Goal: Communication & Community: Answer question/provide support

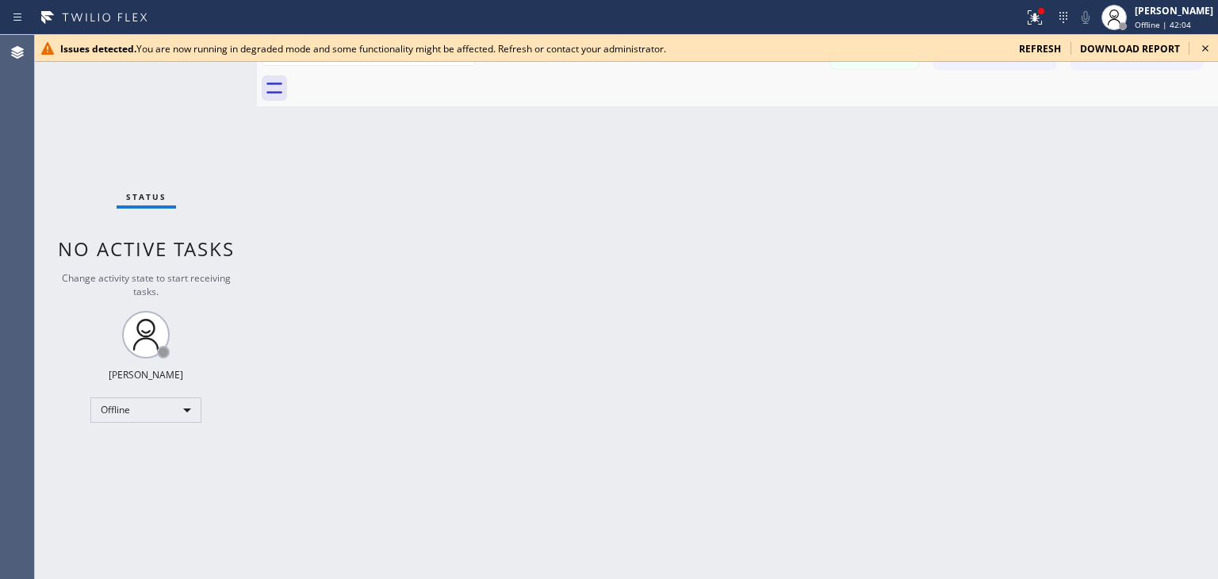
click at [1199, 44] on icon at bounding box center [1205, 48] width 19 height 19
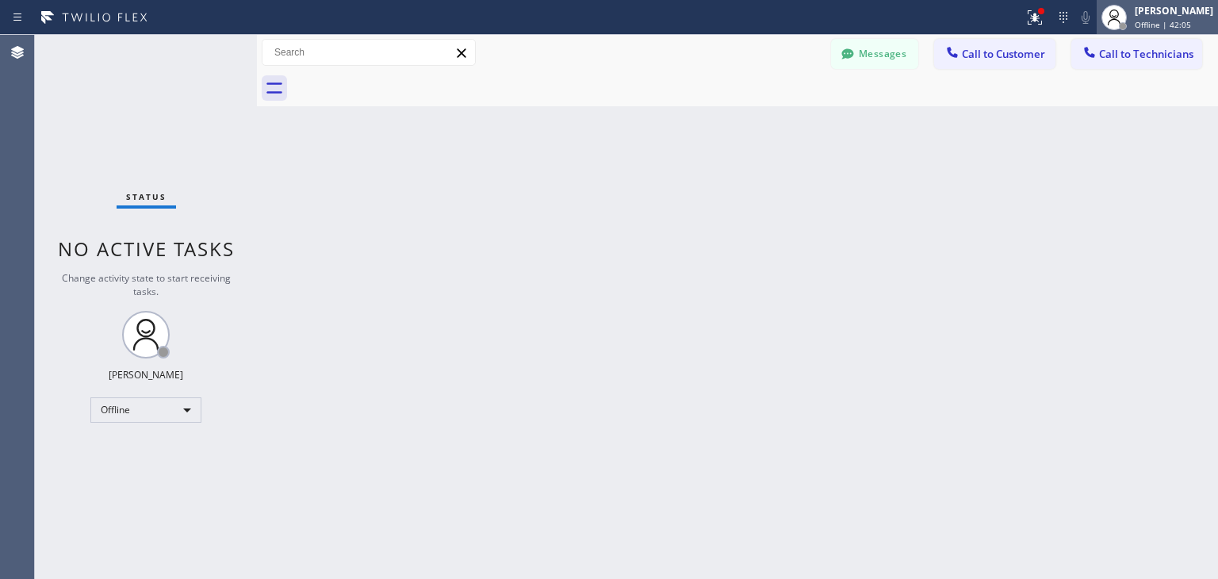
click at [1191, 29] on span "Offline | 42:05" at bounding box center [1163, 24] width 56 height 11
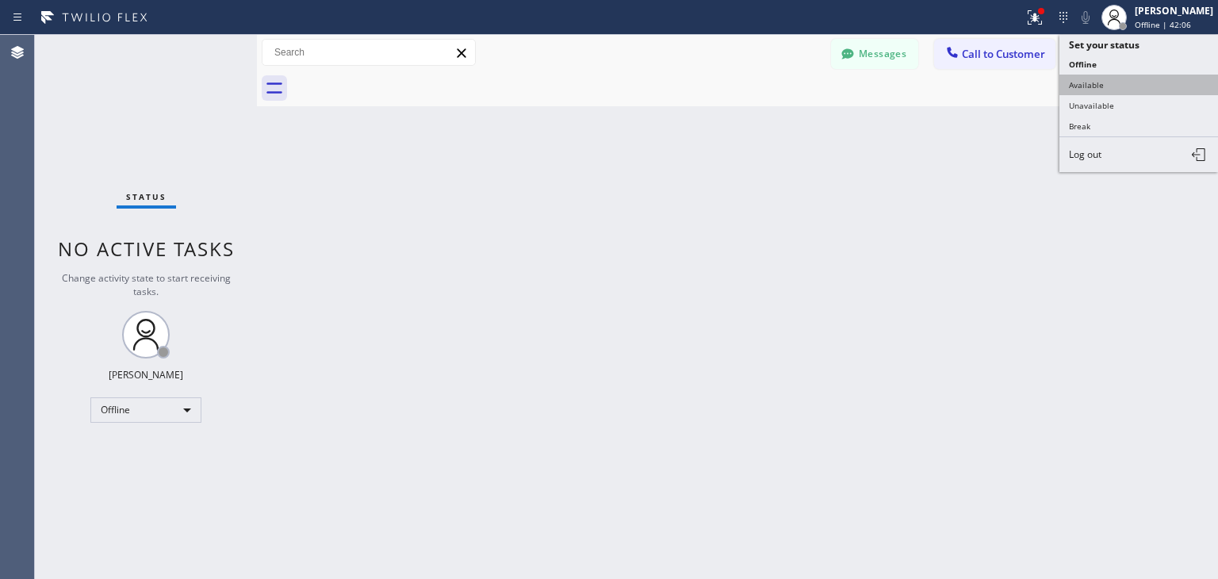
click at [1157, 83] on button "Available" at bounding box center [1139, 85] width 159 height 21
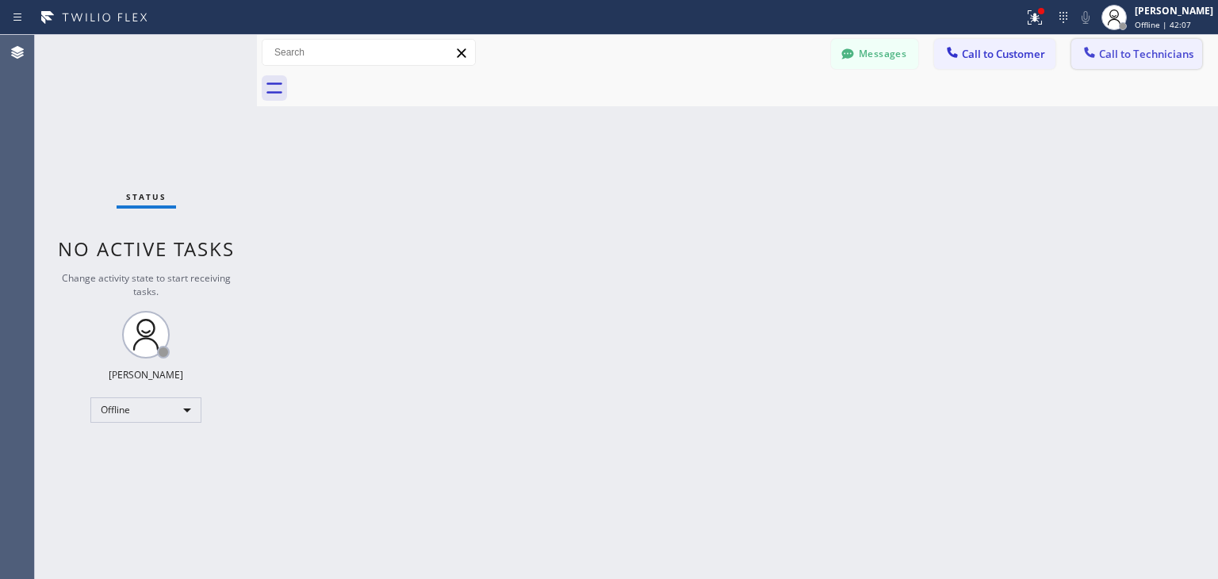
click at [1151, 59] on span "Call to Technicians" at bounding box center [1146, 54] width 94 height 14
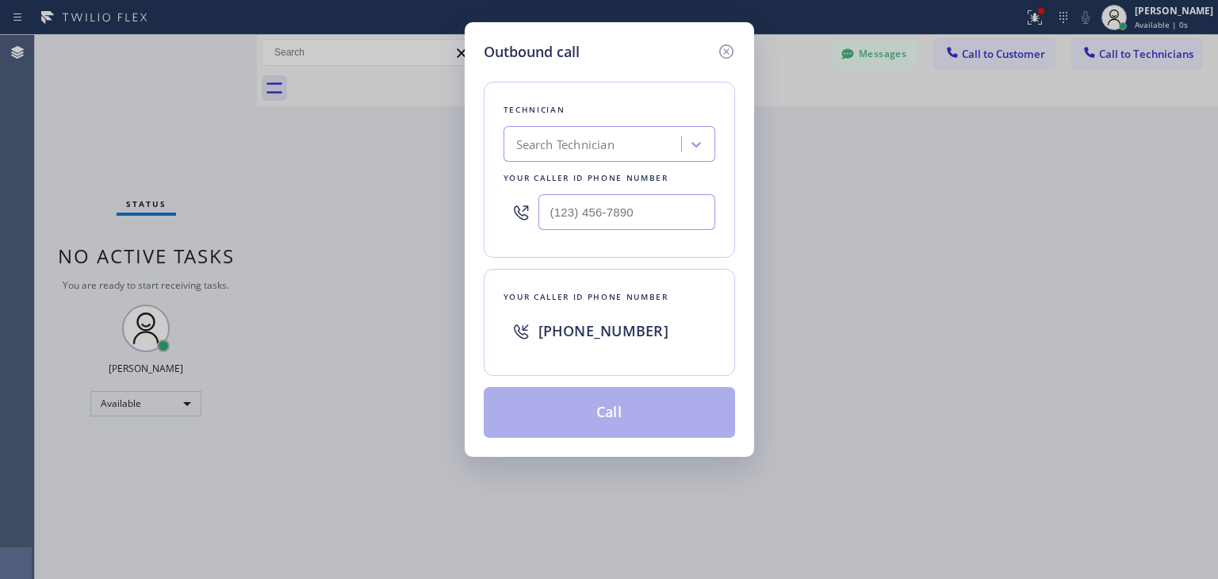
click at [600, 148] on div "Search Technician" at bounding box center [565, 145] width 98 height 18
type input "alex"
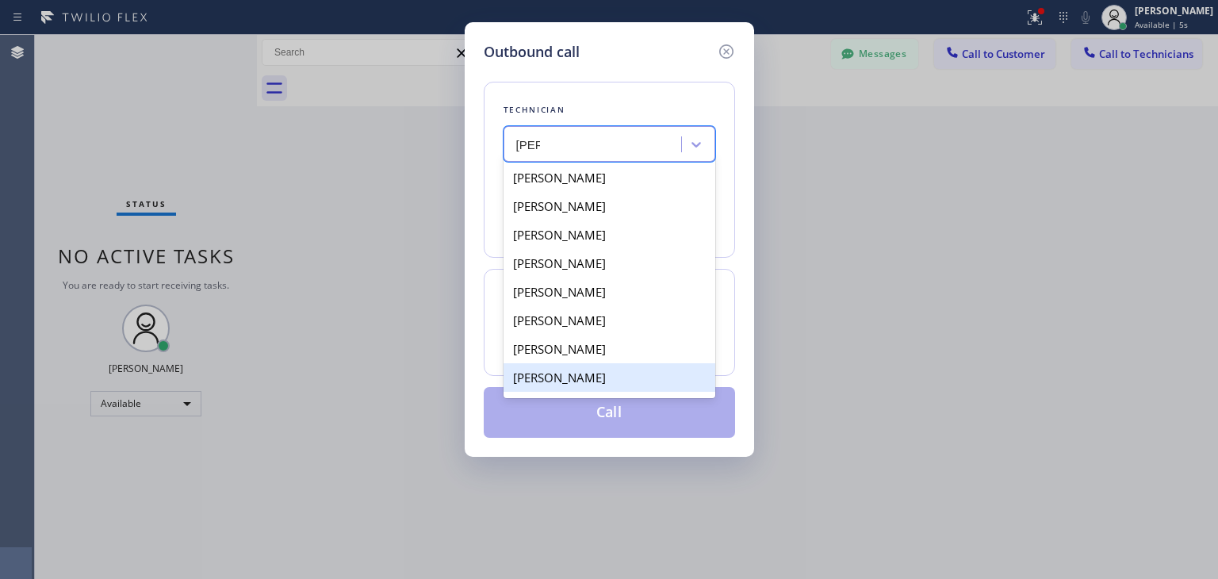
click at [612, 364] on div "[PERSON_NAME]" at bounding box center [610, 377] width 212 height 29
type input "[PHONE_NUMBER]"
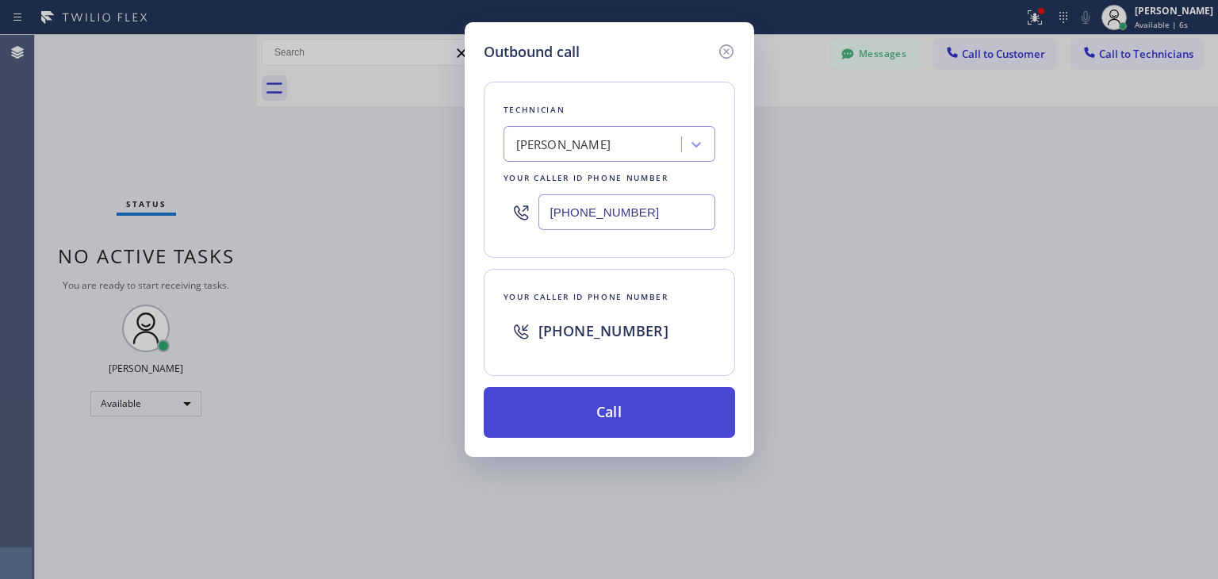
click at [631, 392] on button "Call" at bounding box center [609, 412] width 251 height 51
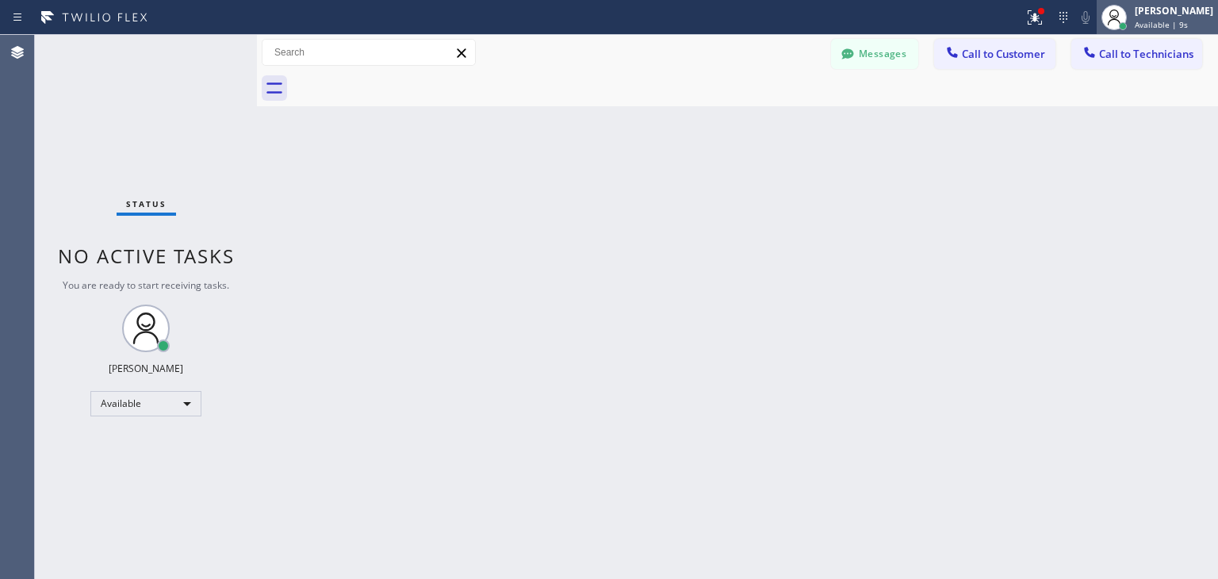
click at [1123, 31] on div at bounding box center [1114, 17] width 35 height 35
drag, startPoint x: 1120, startPoint y: 39, endPoint x: 1111, endPoint y: 52, distance: 16.1
click at [1111, 52] on div "Status report Issues detected You are now running in degraded mode and some fun…" at bounding box center [609, 289] width 1218 height 579
click at [1111, 52] on span "Call to Technicians" at bounding box center [1146, 54] width 94 height 14
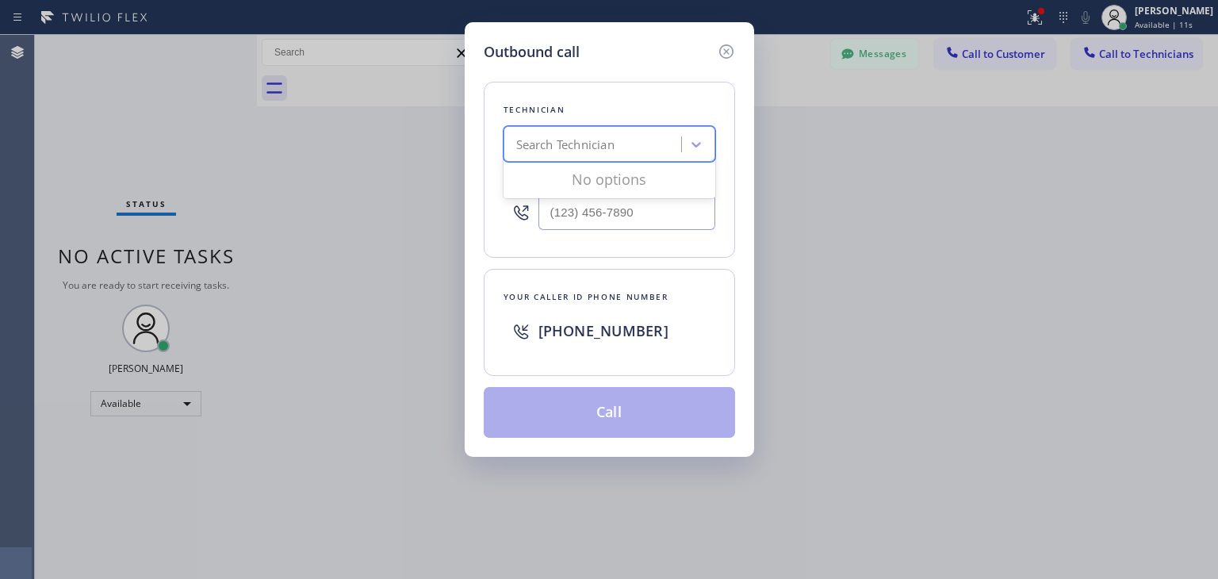
click at [586, 151] on div "Search Technician" at bounding box center [565, 145] width 98 height 18
type input "alex"
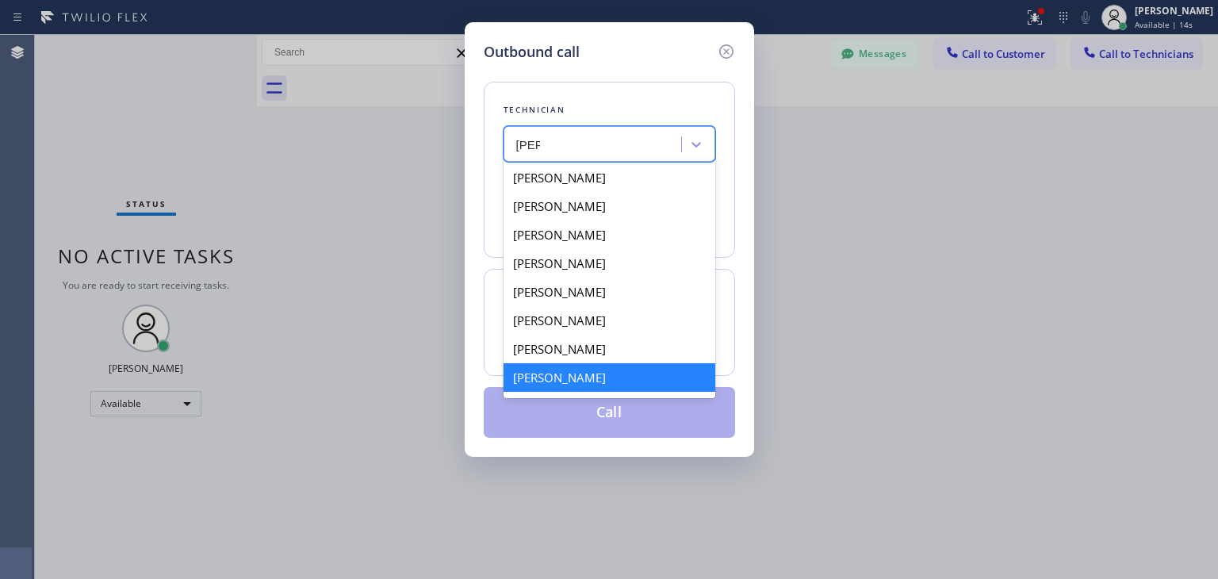
click at [654, 380] on div "[PERSON_NAME]" at bounding box center [610, 377] width 212 height 29
type input "[PHONE_NUMBER]"
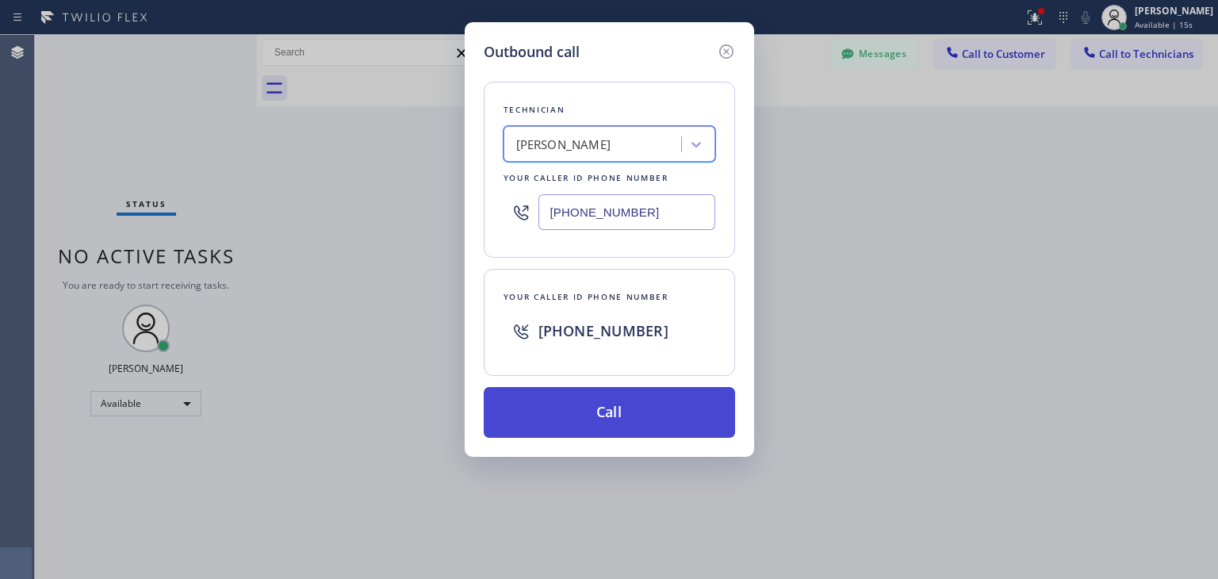
click at [641, 401] on button "Call" at bounding box center [609, 412] width 251 height 51
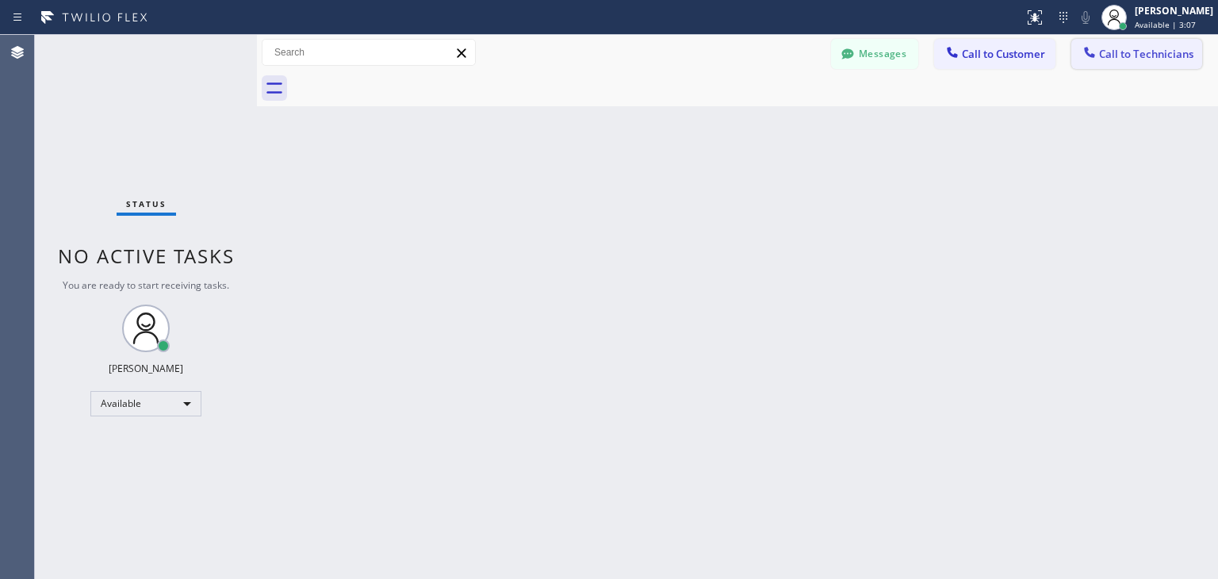
click at [1135, 45] on button "Call to Technicians" at bounding box center [1137, 54] width 131 height 30
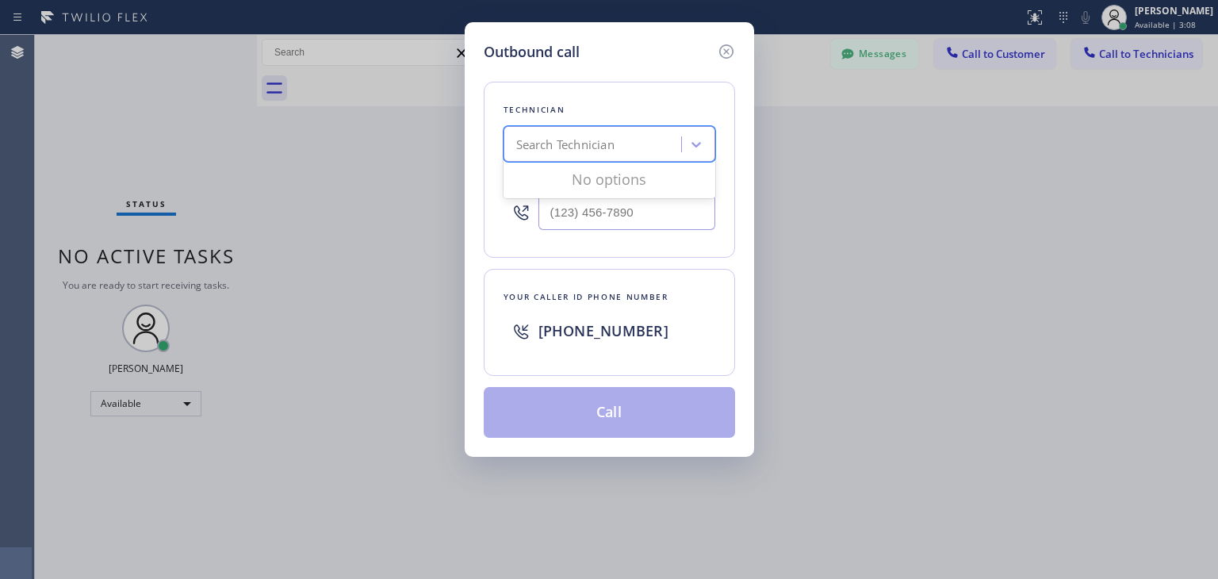
click at [594, 131] on div "Search Technician" at bounding box center [594, 145] width 173 height 28
type input "oleks"
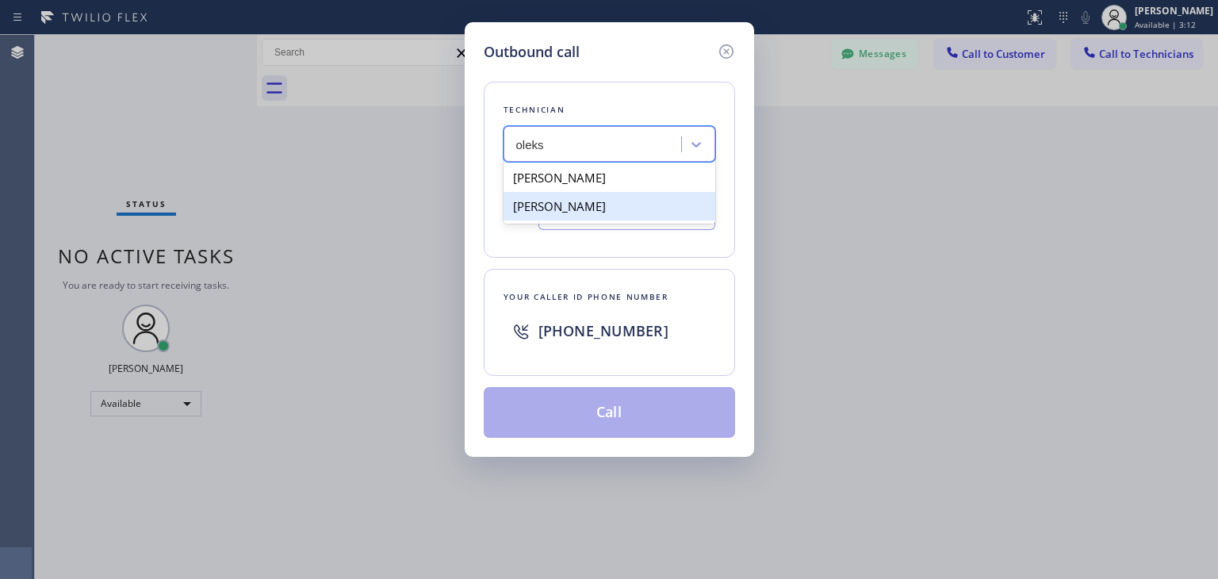
click at [663, 196] on div "[PERSON_NAME]" at bounding box center [610, 206] width 212 height 29
type input "[PHONE_NUMBER]"
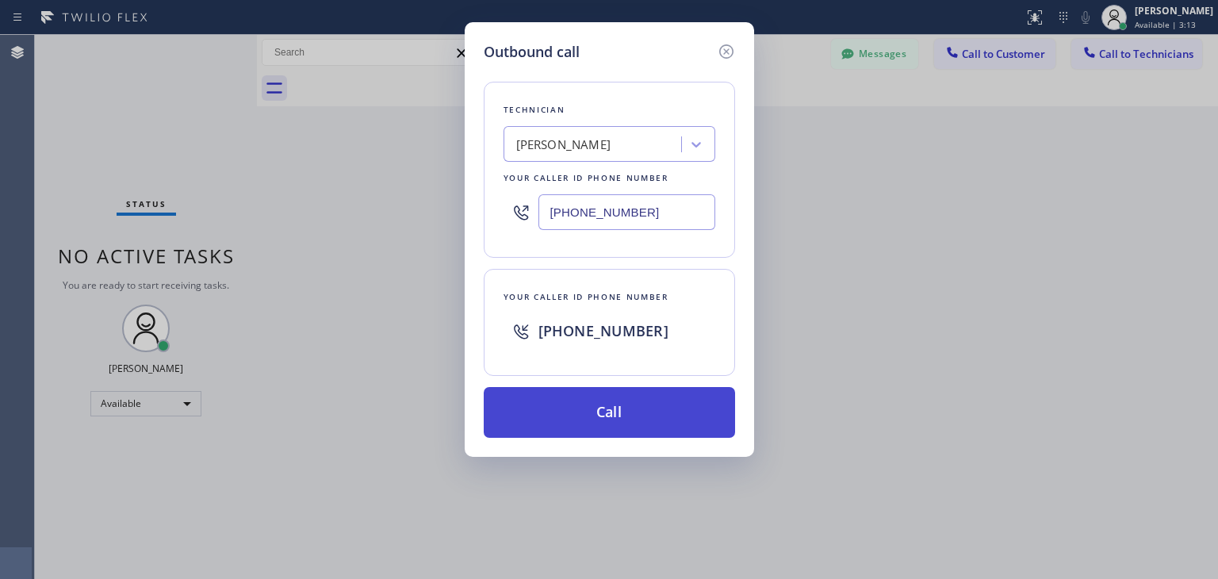
click at [650, 424] on button "Call" at bounding box center [609, 412] width 251 height 51
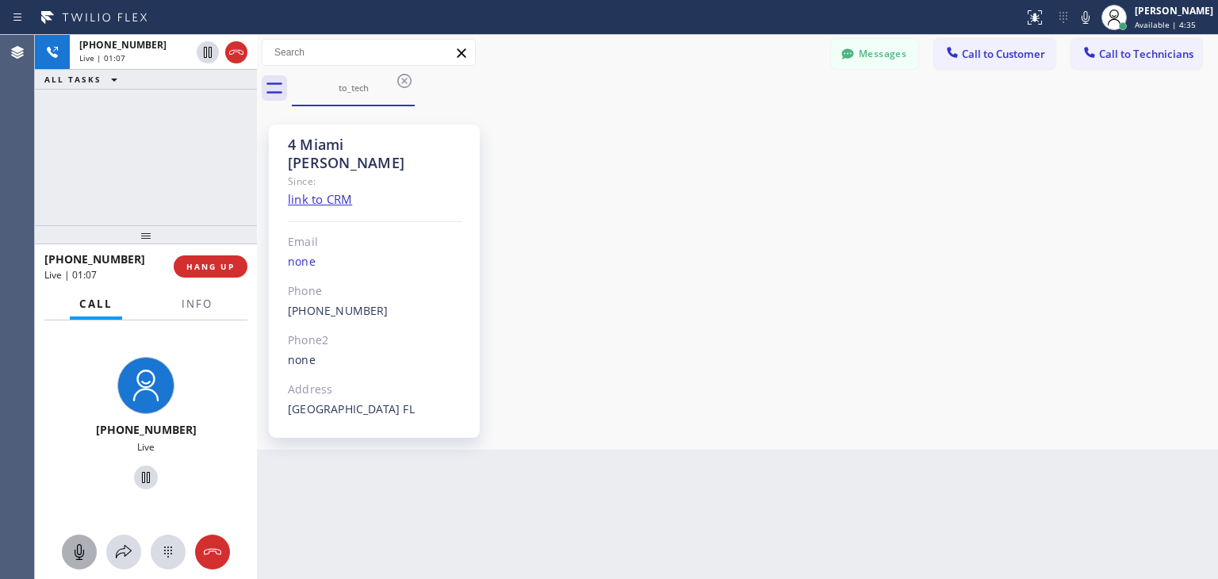
click at [75, 543] on icon at bounding box center [79, 552] width 19 height 19
click at [82, 553] on icon at bounding box center [80, 552] width 10 height 16
click at [401, 89] on icon at bounding box center [404, 80] width 19 height 19
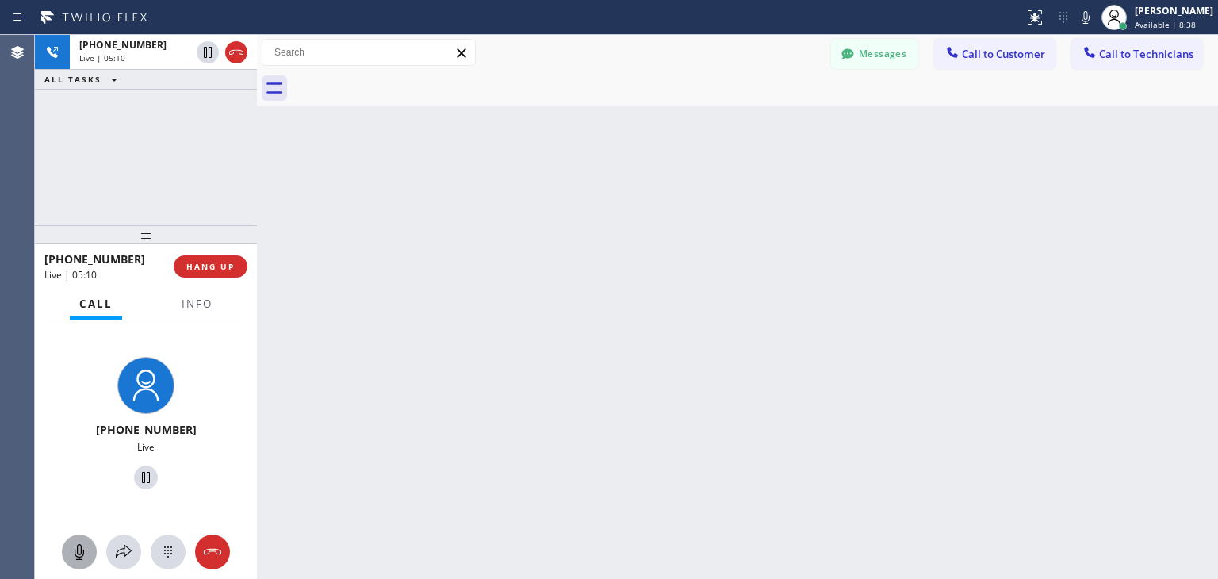
click at [256, 155] on div "[PHONE_NUMBER] Live | 05:10 ALL TASKS ALL TASKS ACTIVE TASKS TASKS IN WRAP UP […" at bounding box center [627, 307] width 1184 height 544
click at [234, 259] on button "HANG UP" at bounding box center [215, 266] width 74 height 22
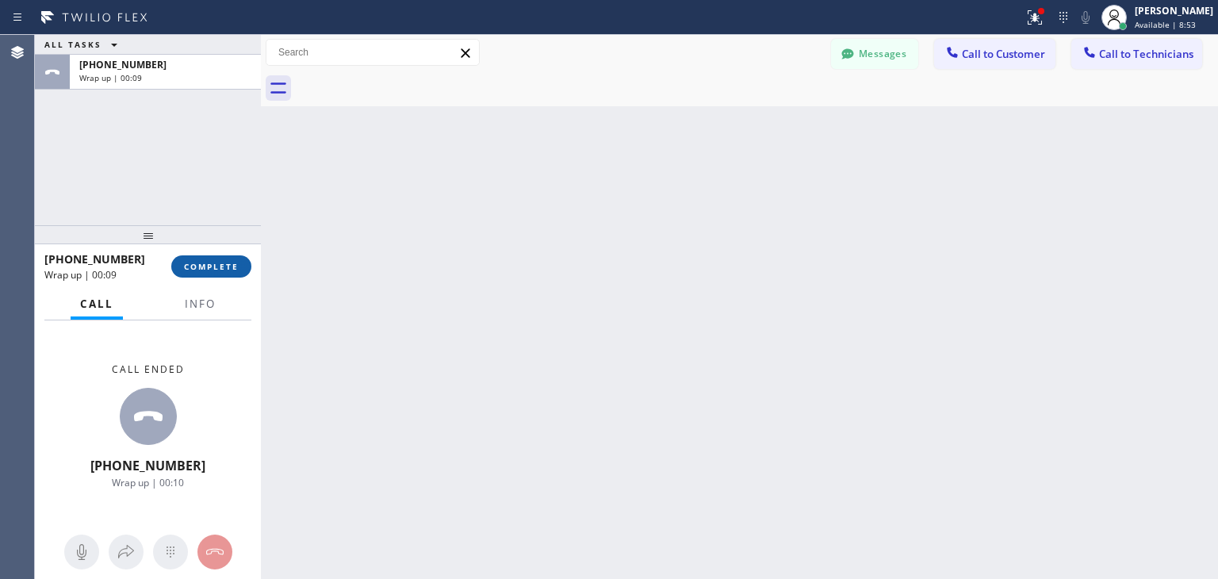
click at [234, 259] on button "COMPLETE" at bounding box center [211, 266] width 80 height 22
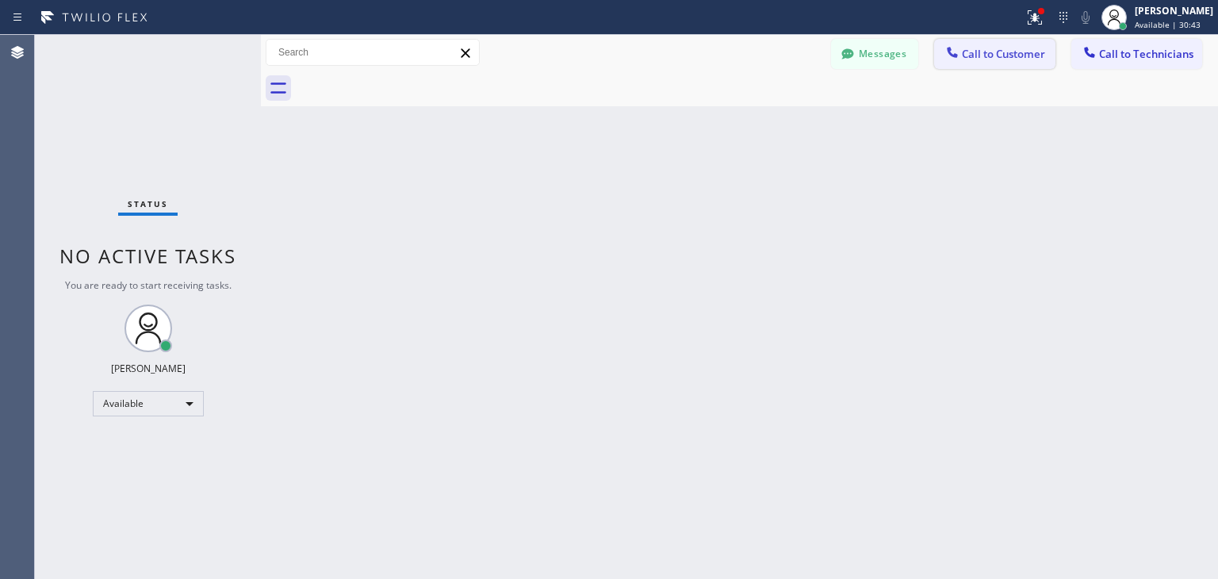
click at [949, 60] on div at bounding box center [952, 53] width 19 height 19
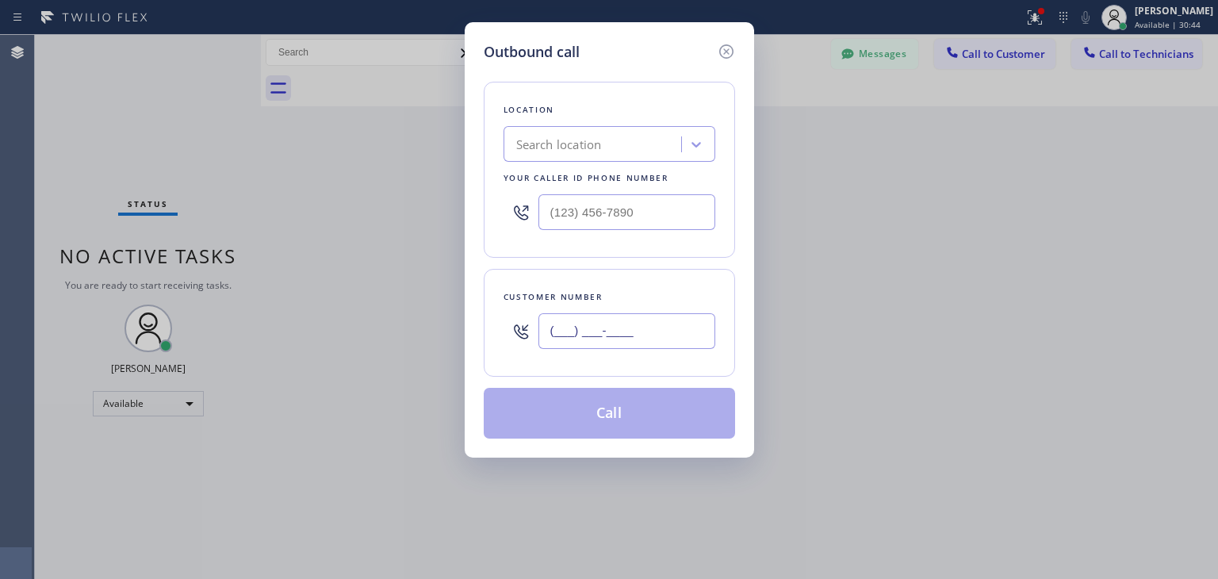
click at [597, 324] on input "(___) ___-____" at bounding box center [627, 331] width 177 height 36
paste input "708) 724-8362"
type input "[PHONE_NUMBER]"
click at [570, 167] on div "Location Search location Your caller id phone number" at bounding box center [609, 170] width 251 height 176
click at [576, 165] on div "Location Search location Your caller id phone number" at bounding box center [609, 170] width 251 height 176
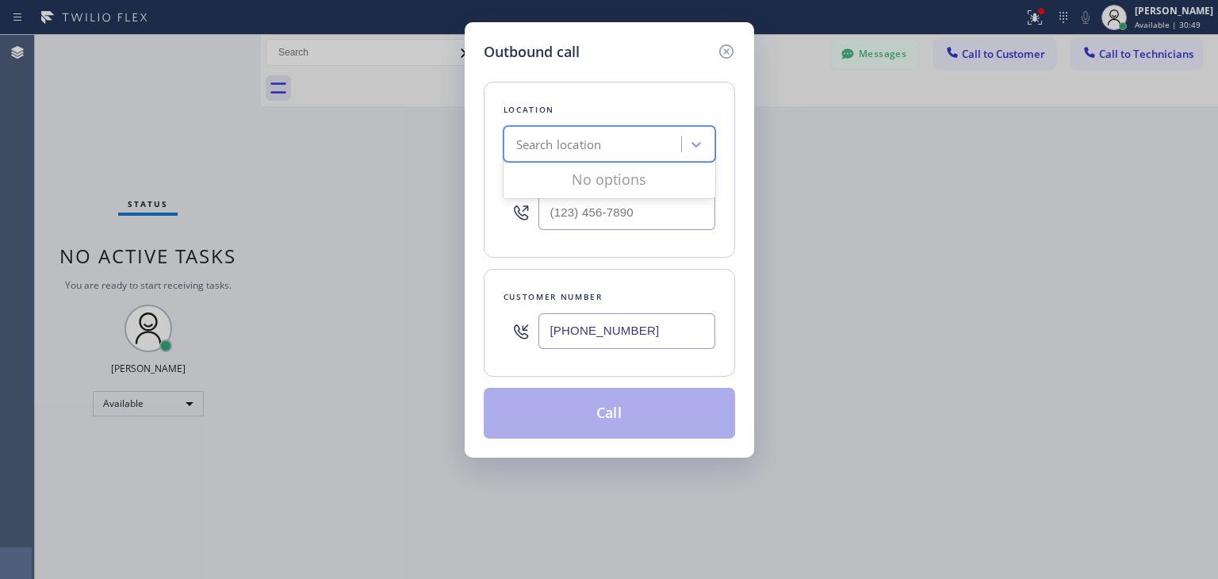
click at [585, 159] on div "Search location" at bounding box center [610, 144] width 212 height 36
paste input "Subzero Repair Professionals"
type input "Subzero Repair Professionals"
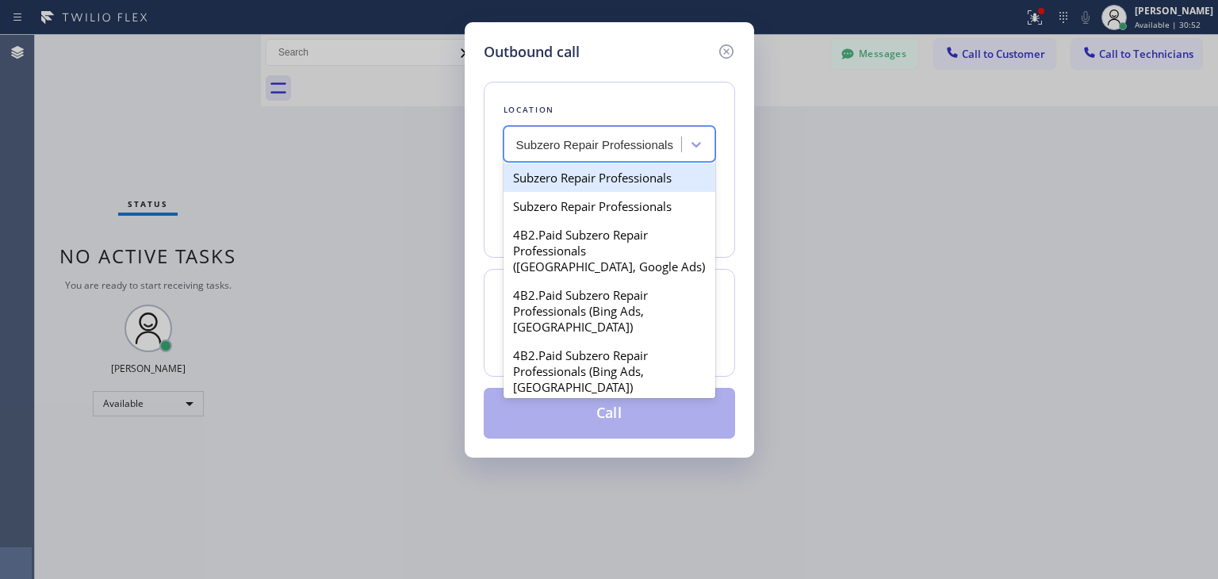
click at [614, 179] on div "Subzero Repair Professionals" at bounding box center [610, 177] width 212 height 29
type input "[PHONE_NUMBER]"
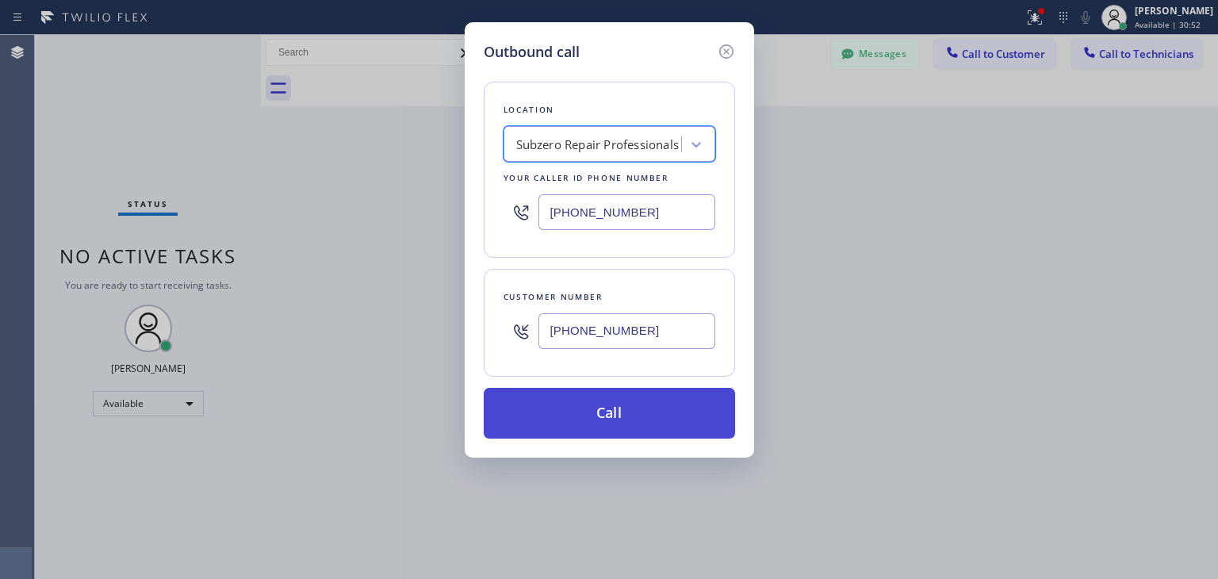
click at [667, 418] on button "Call" at bounding box center [609, 413] width 251 height 51
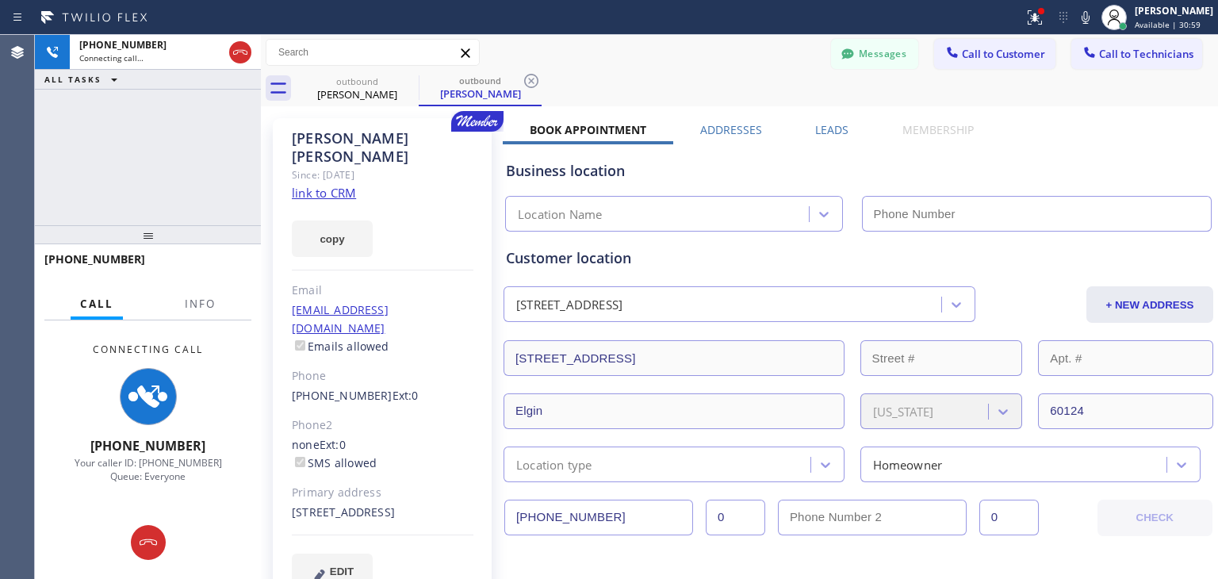
type input "[PHONE_NUMBER]"
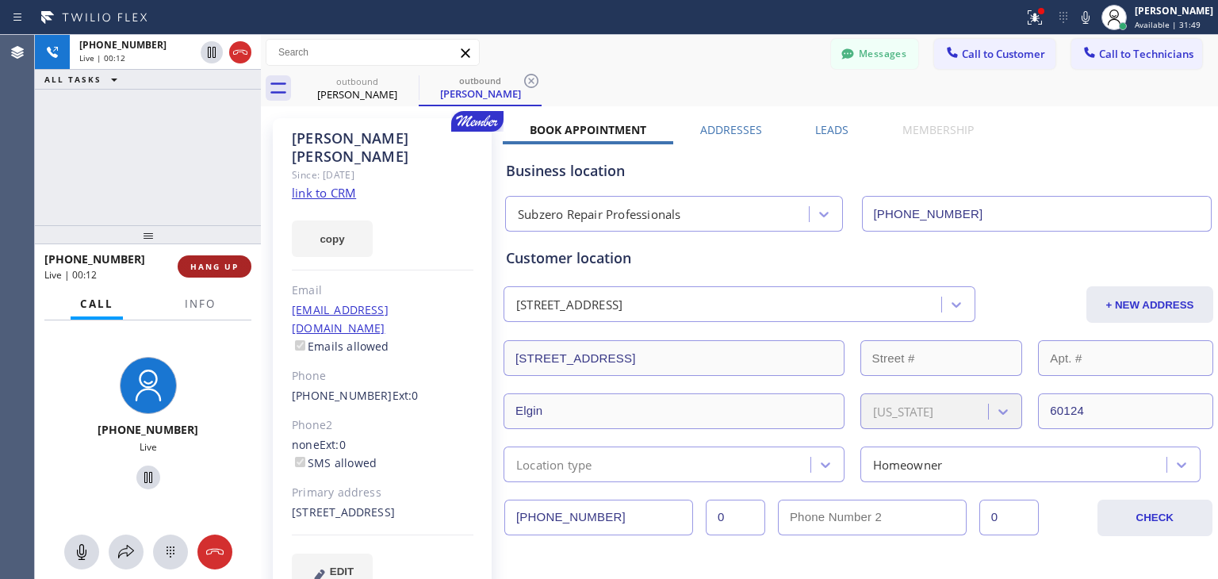
click at [213, 274] on button "HANG UP" at bounding box center [215, 266] width 74 height 22
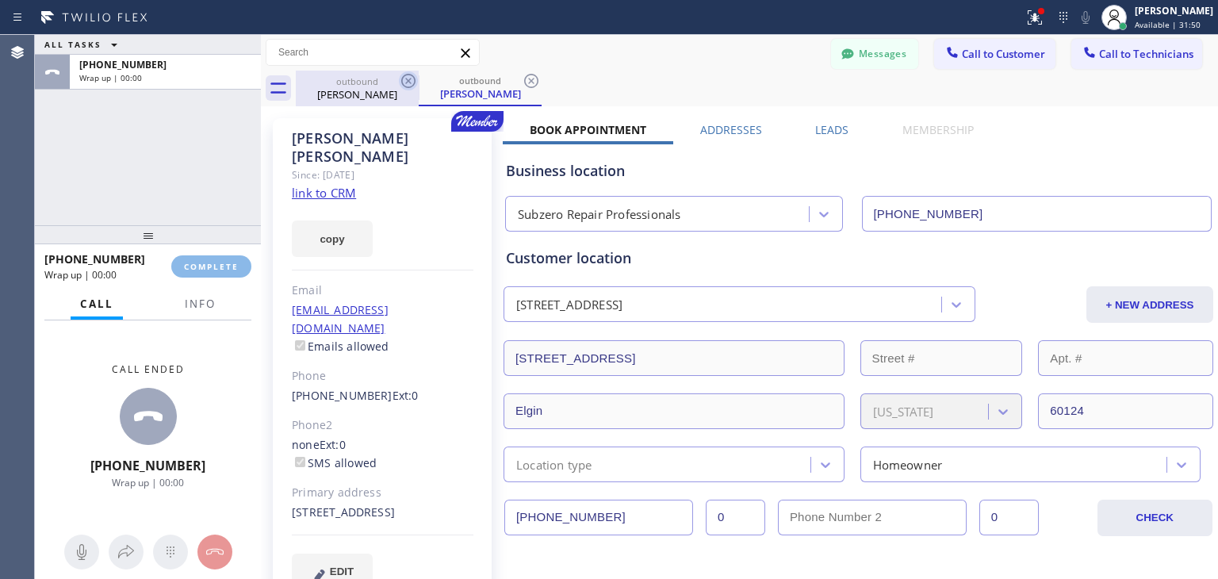
click at [401, 74] on div "ALL TASKS ALL TASKS ACTIVE TASKS TASKS IN WRAP UP [PHONE_NUMBER] Wrap up | 00:0…" at bounding box center [627, 307] width 1184 height 544
click at [401, 74] on icon at bounding box center [408, 80] width 19 height 19
click at [522, 74] on icon at bounding box center [531, 80] width 19 height 19
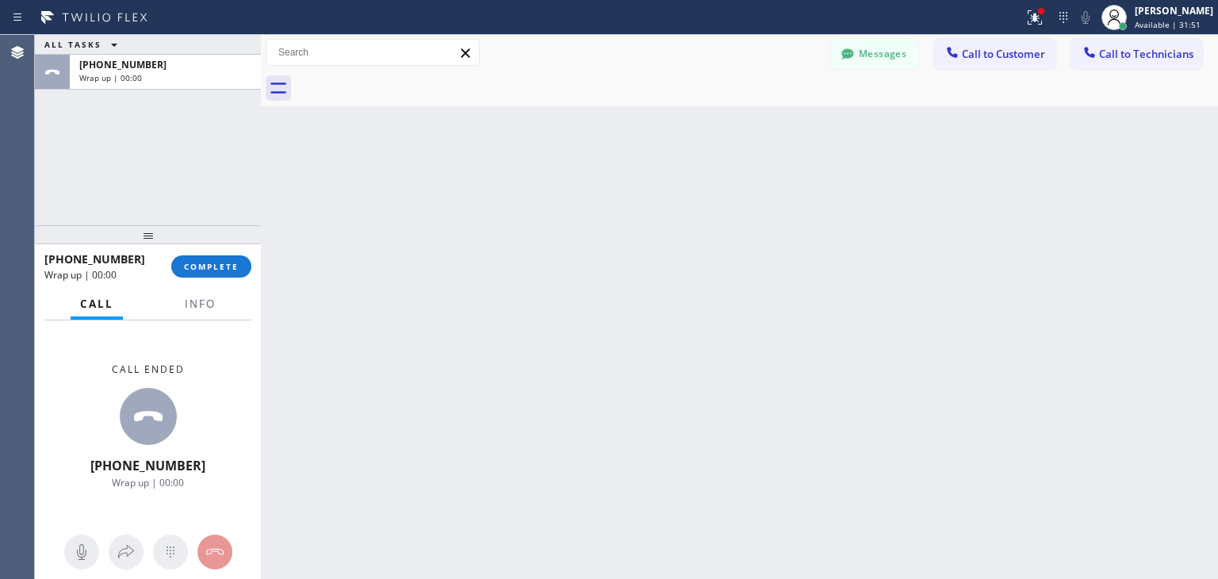
click at [401, 74] on div at bounding box center [757, 89] width 923 height 36
click at [1015, 56] on span "Call to Customer" at bounding box center [1003, 54] width 83 height 14
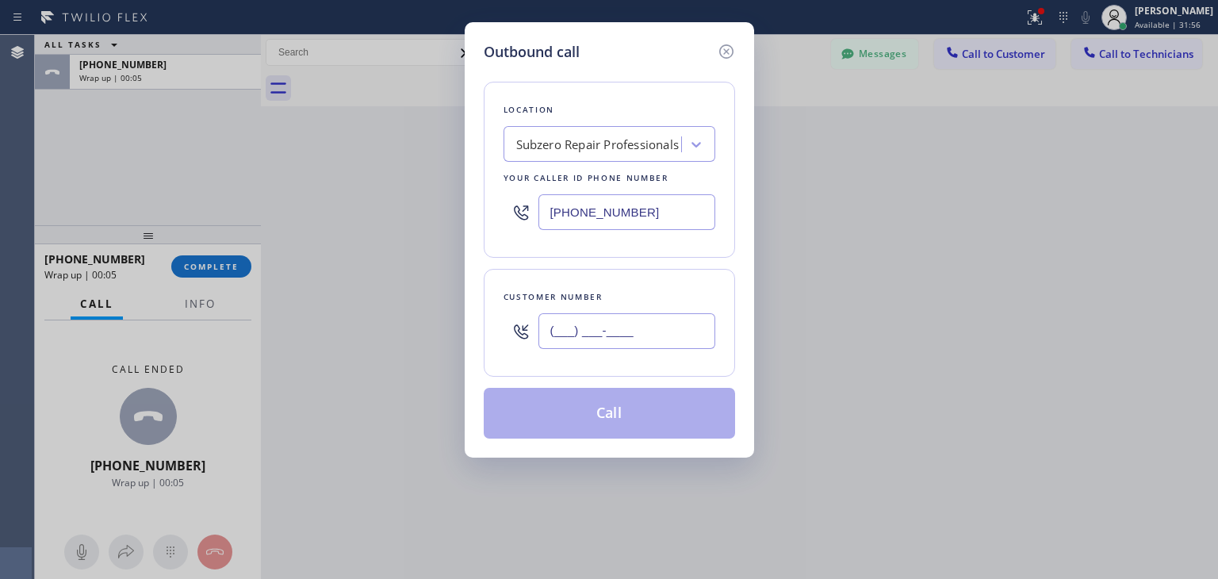
paste input "708) 724-8362"
click at [691, 334] on input "[PHONE_NUMBER]" at bounding box center [627, 331] width 177 height 36
type input "[PHONE_NUMBER]"
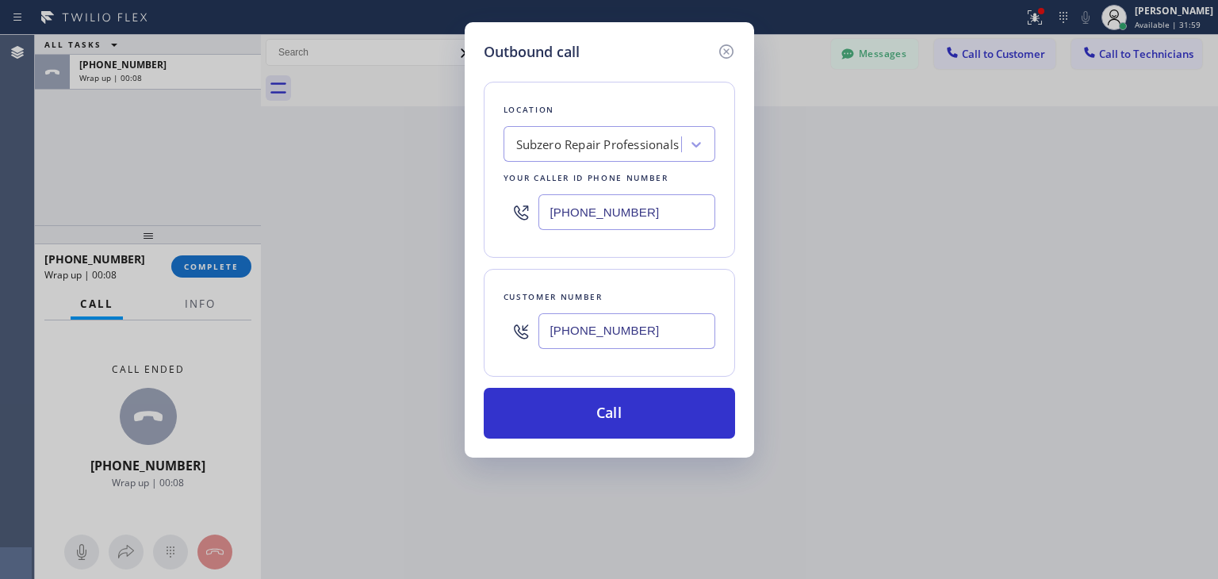
click at [638, 438] on div "Outbound call Location Subzero Repair Professionals Your caller id phone number…" at bounding box center [610, 239] width 290 height 435
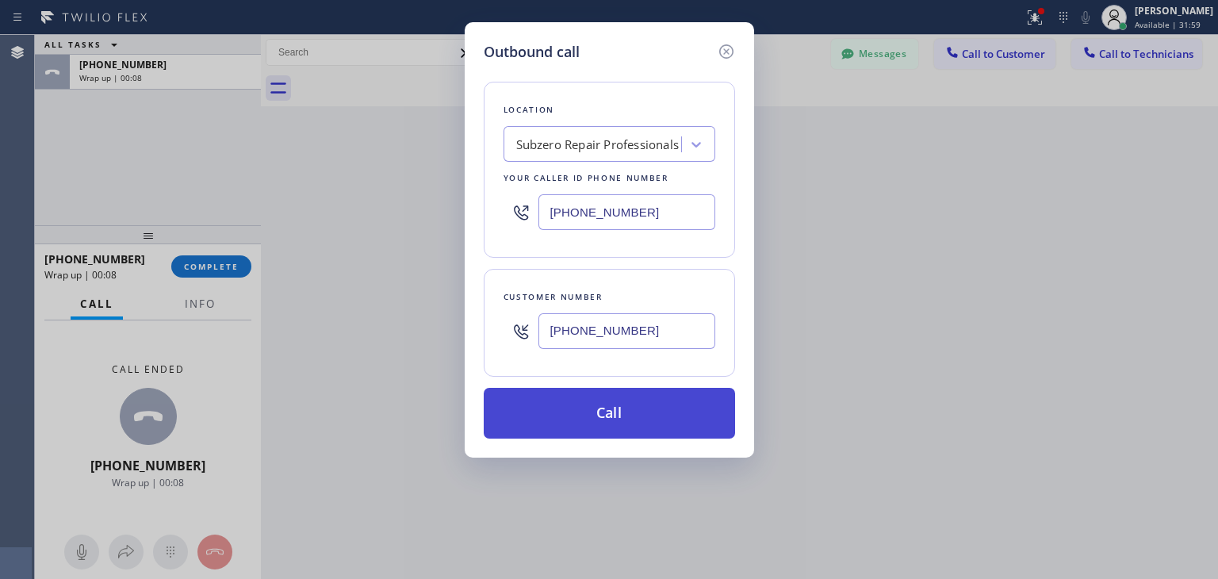
click at [658, 416] on button "Call" at bounding box center [609, 413] width 251 height 51
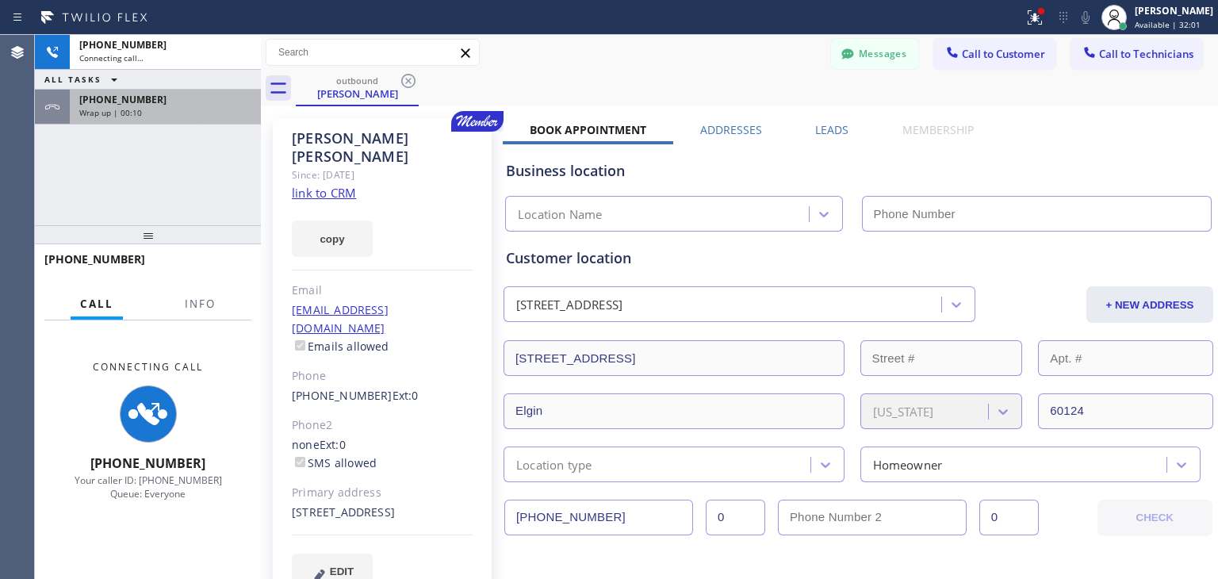
click at [156, 113] on div "Wrap up | 00:10" at bounding box center [165, 112] width 172 height 11
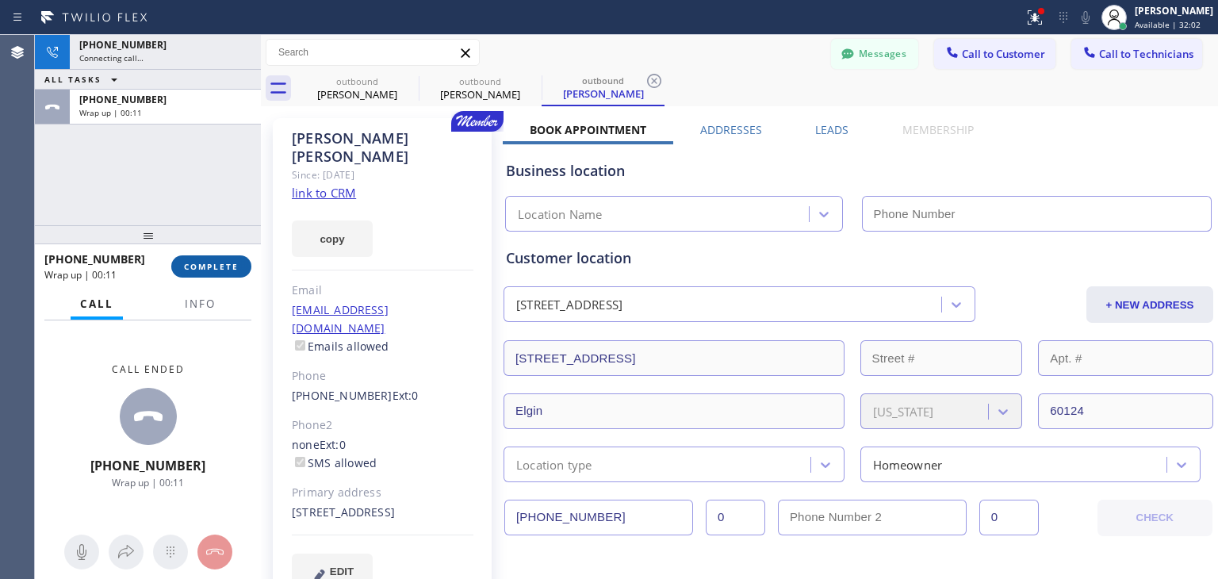
click at [213, 259] on button "COMPLETE" at bounding box center [211, 266] width 80 height 22
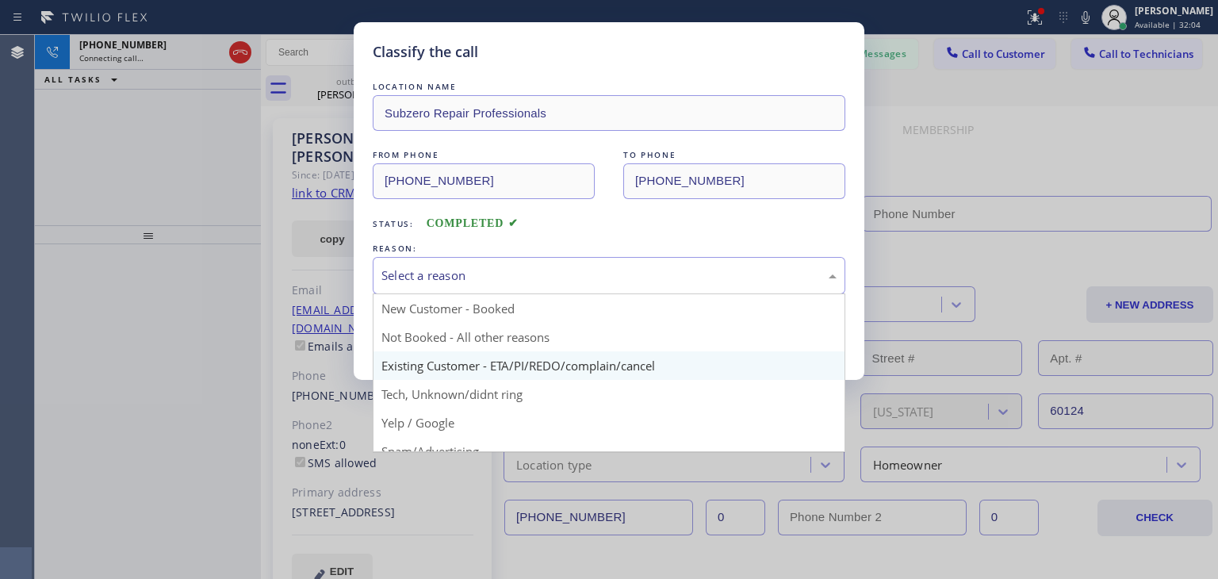
drag, startPoint x: 493, startPoint y: 270, endPoint x: 505, endPoint y: 362, distance: 92.8
click at [505, 294] on div "Select a reason New Customer - Booked Not Booked - All other reasons Existing C…" at bounding box center [609, 275] width 473 height 37
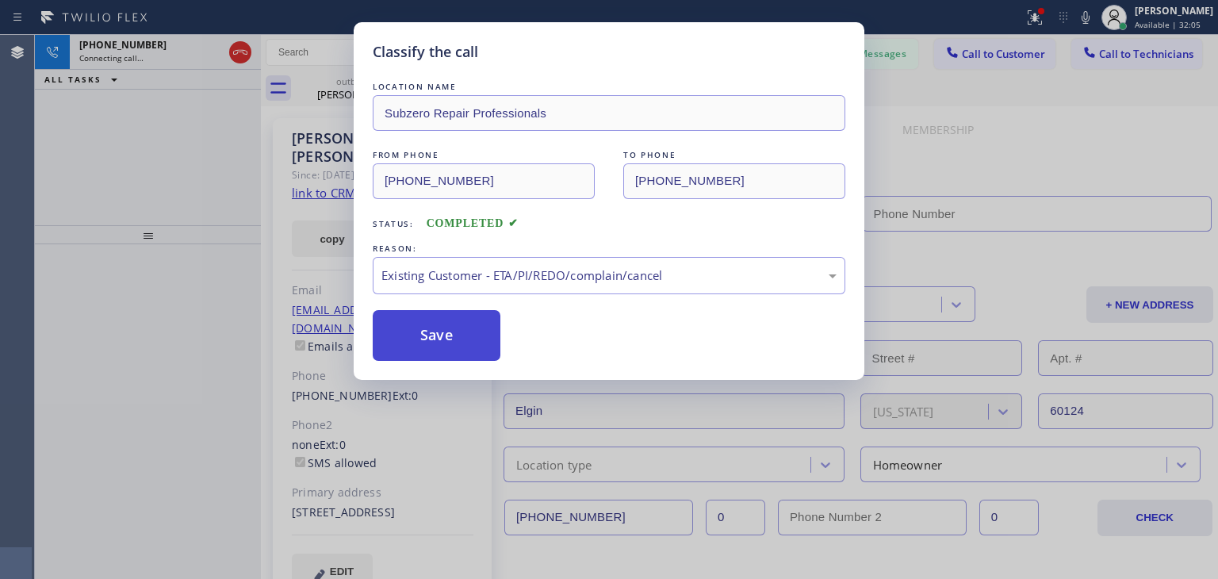
drag, startPoint x: 505, startPoint y: 362, endPoint x: 489, endPoint y: 352, distance: 18.5
click at [489, 352] on button "Save" at bounding box center [437, 335] width 128 height 51
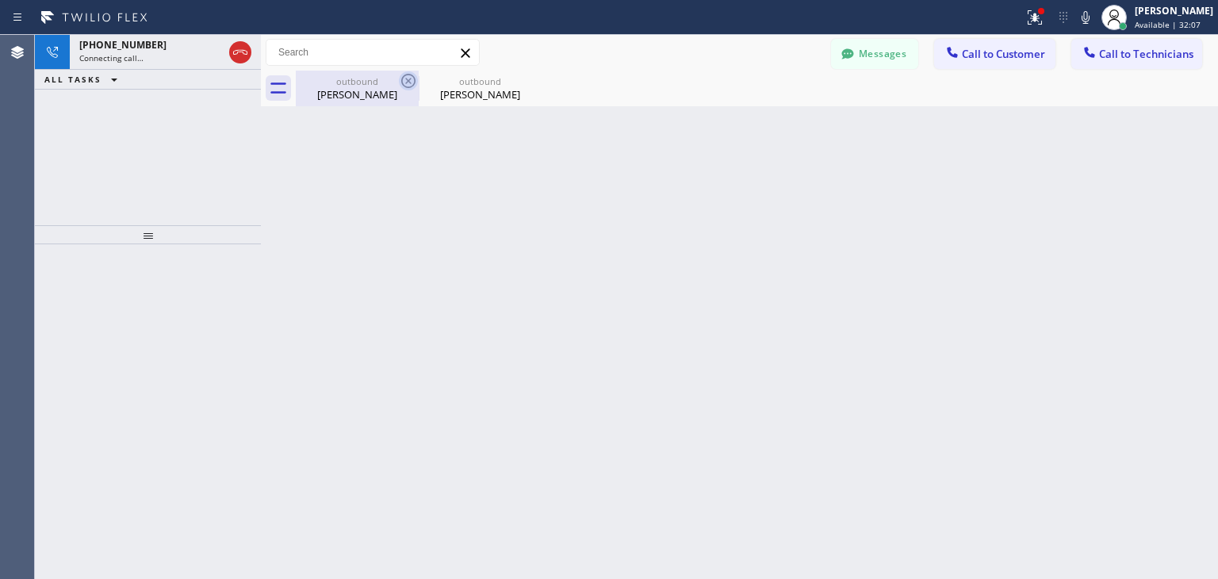
click at [406, 88] on icon at bounding box center [408, 80] width 19 height 19
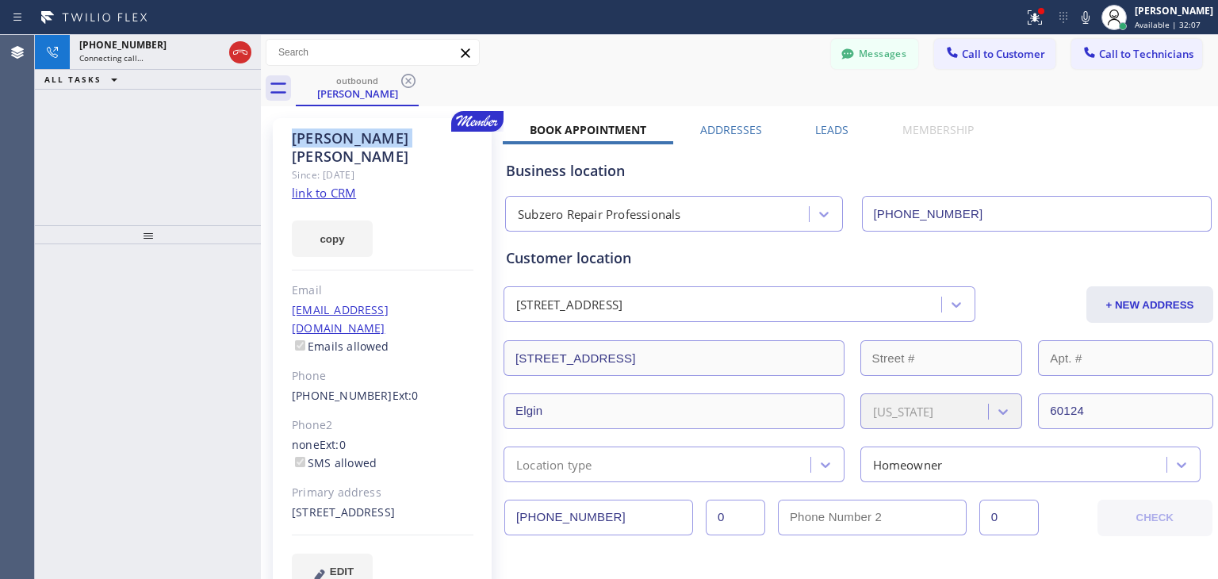
click at [406, 88] on icon at bounding box center [408, 80] width 19 height 19
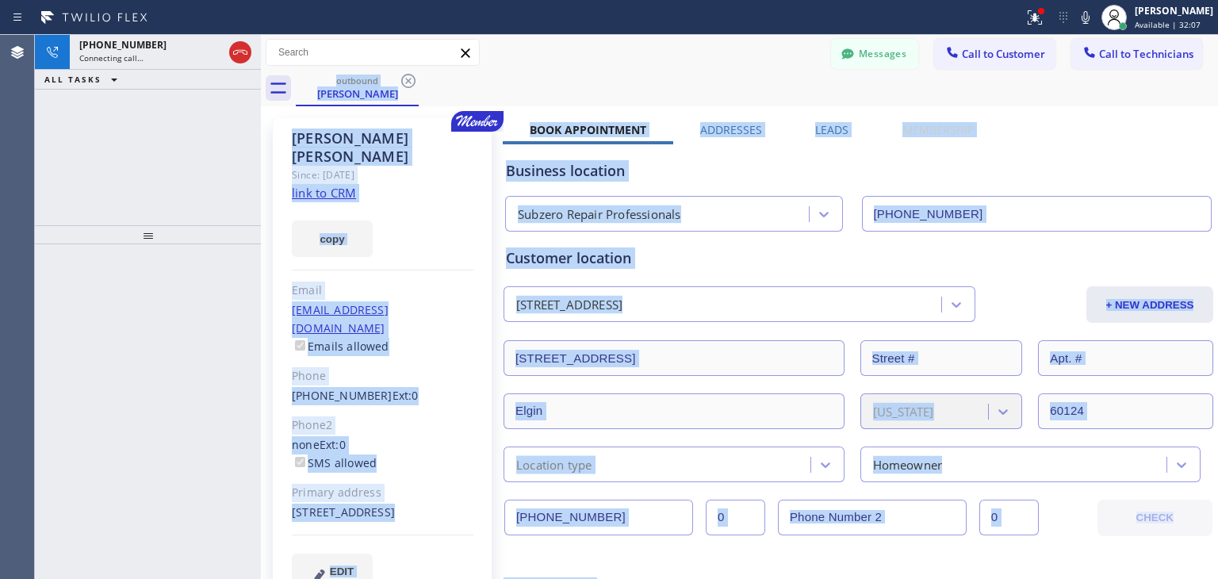
click at [406, 88] on div "outbound [PERSON_NAME]" at bounding box center [757, 89] width 923 height 36
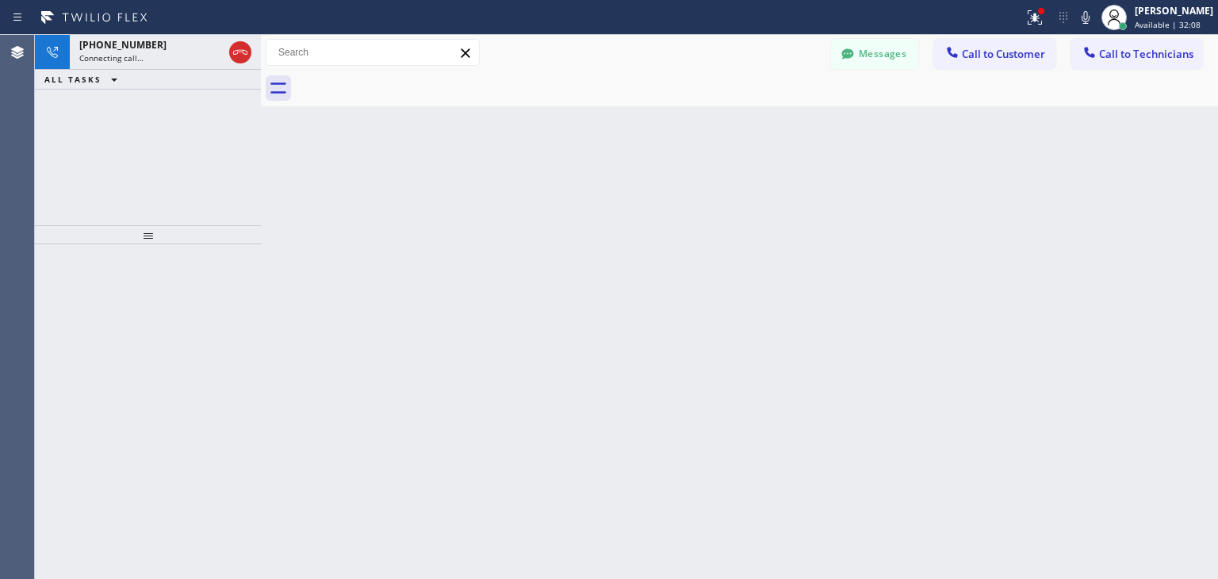
click at [406, 88] on div at bounding box center [757, 89] width 923 height 36
click at [882, 49] on button "Messages" at bounding box center [874, 54] width 87 height 30
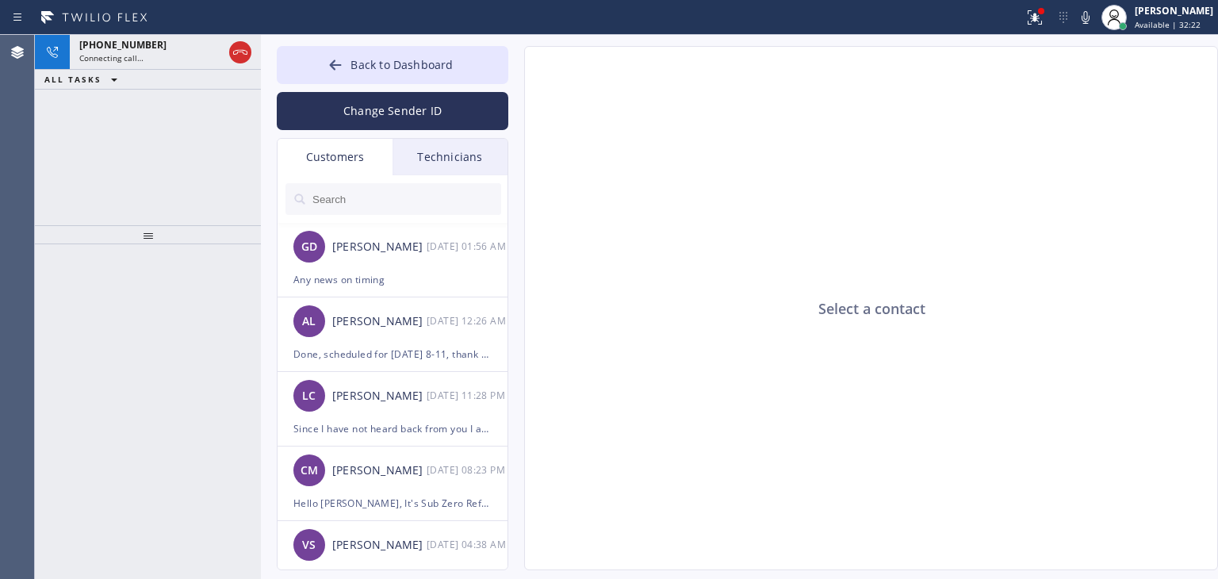
click at [308, 194] on div at bounding box center [301, 200] width 19 height 19
click at [333, 200] on input "text" at bounding box center [406, 199] width 190 height 32
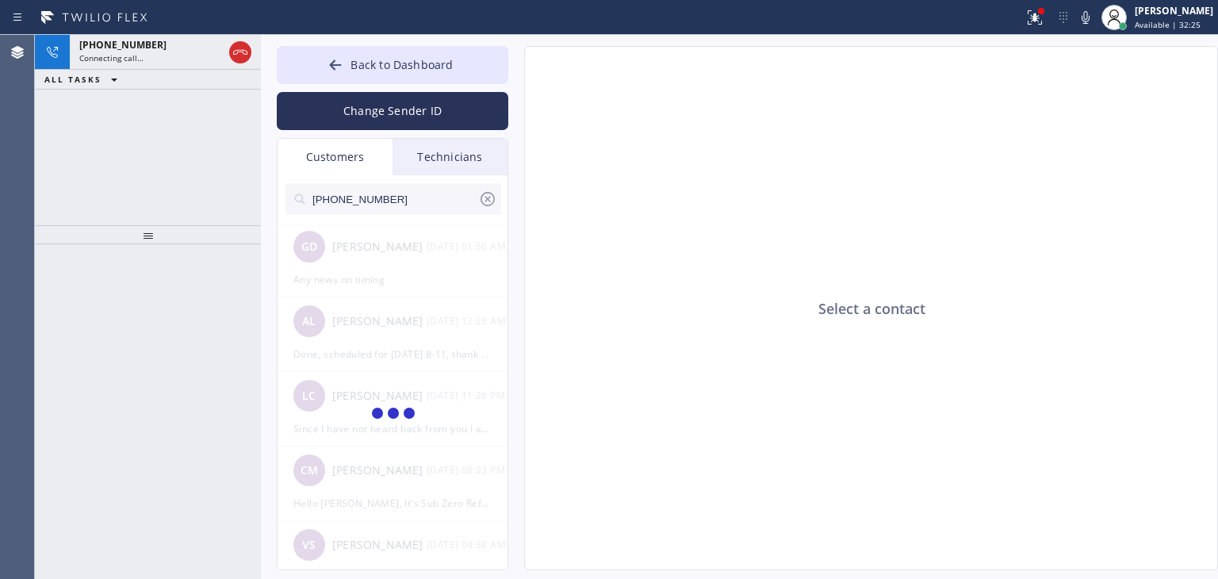
click at [389, 207] on input "[PHONE_NUMBER]" at bounding box center [394, 199] width 167 height 32
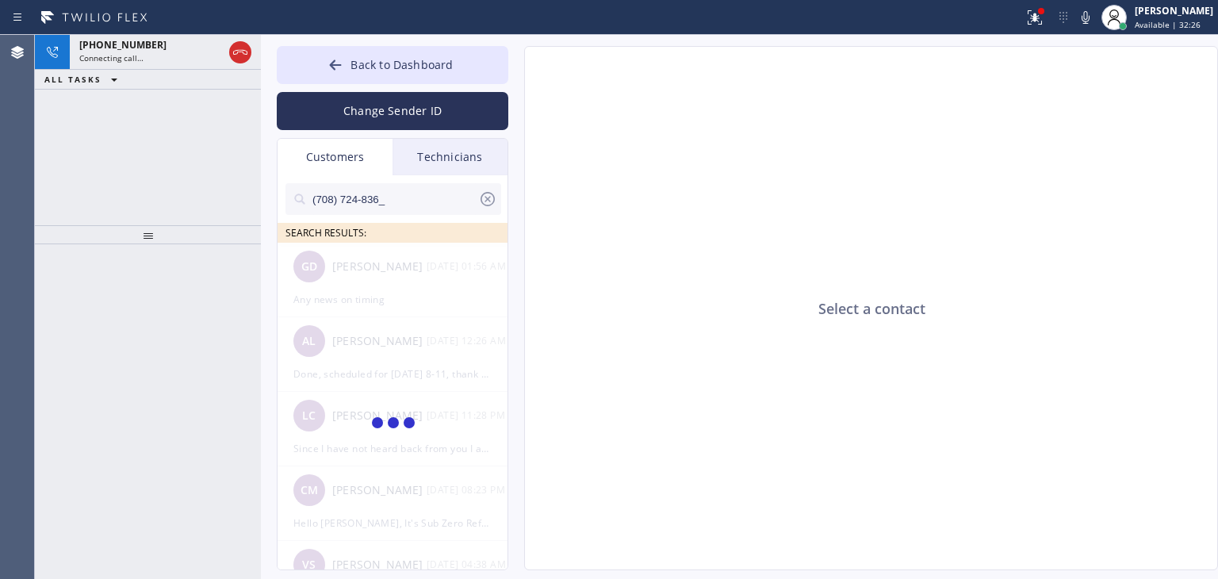
click at [389, 207] on input "(708) 724-836_" at bounding box center [394, 199] width 167 height 32
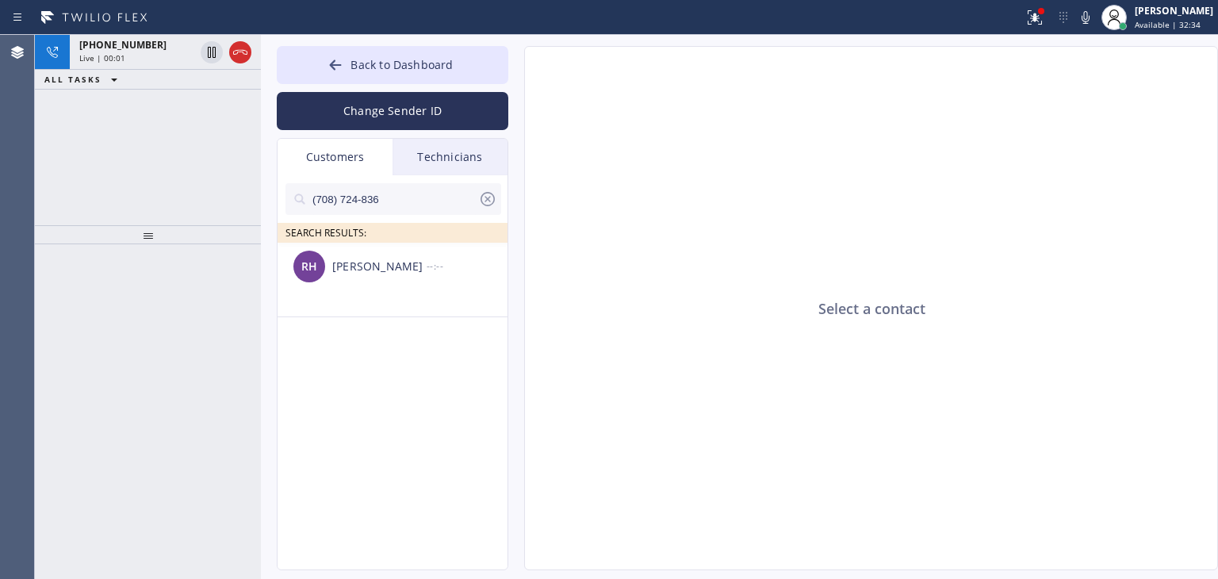
type input "(708) 724-836"
click at [383, 290] on li "RH [PERSON_NAME] --:--" at bounding box center [394, 280] width 232 height 75
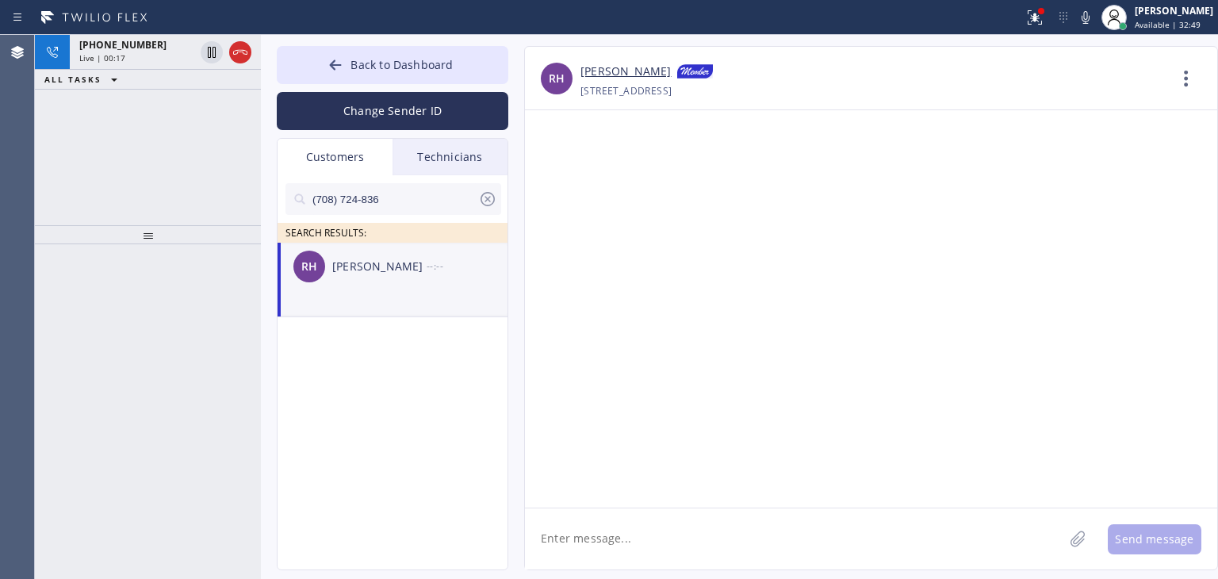
click at [572, 531] on textarea at bounding box center [794, 538] width 539 height 61
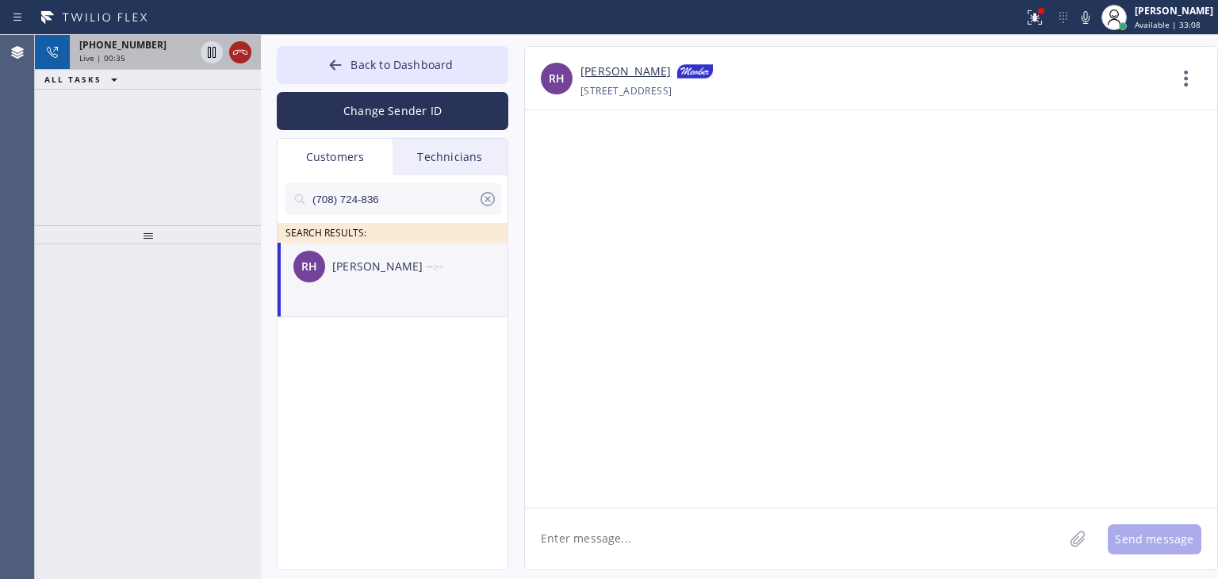
click at [237, 58] on icon at bounding box center [240, 52] width 19 height 19
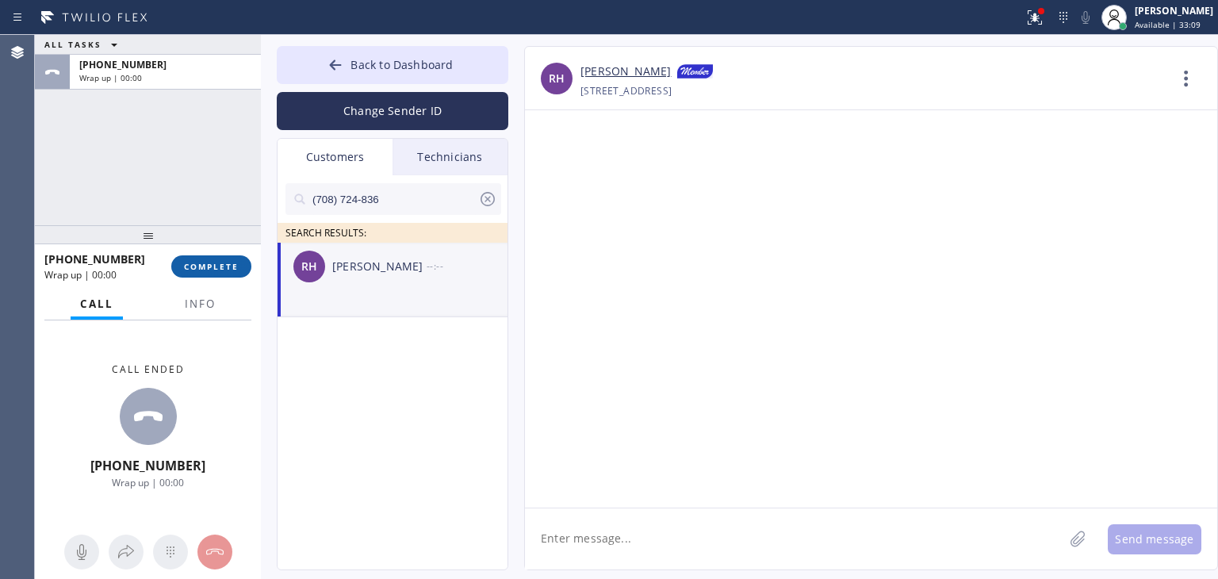
drag, startPoint x: 237, startPoint y: 58, endPoint x: 236, endPoint y: 267, distance: 209.4
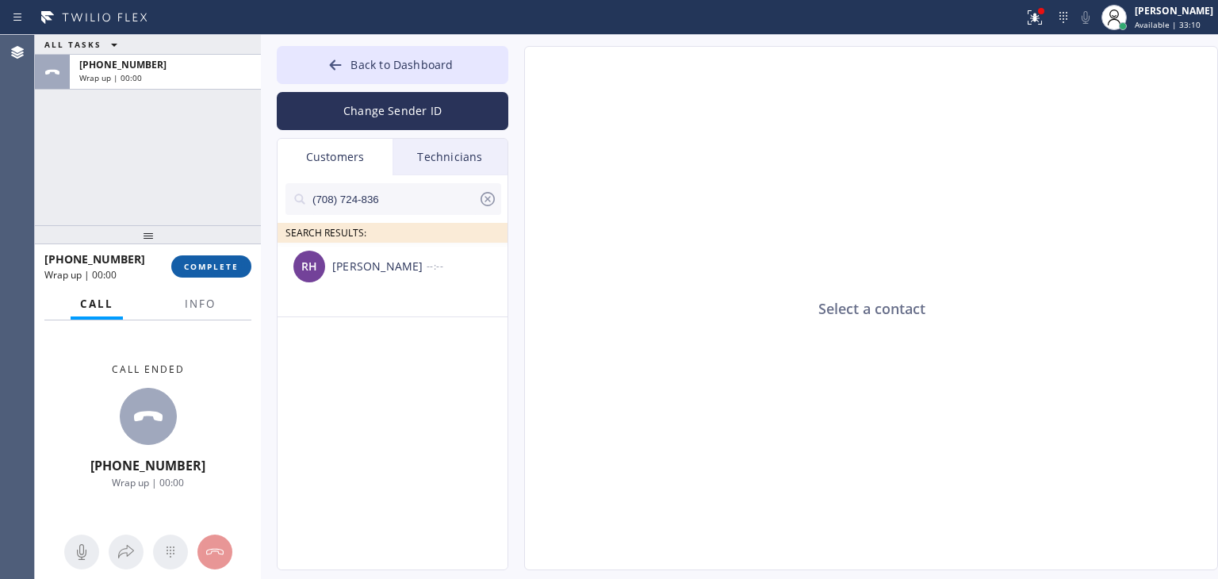
click at [236, 267] on span "COMPLETE" at bounding box center [211, 266] width 55 height 11
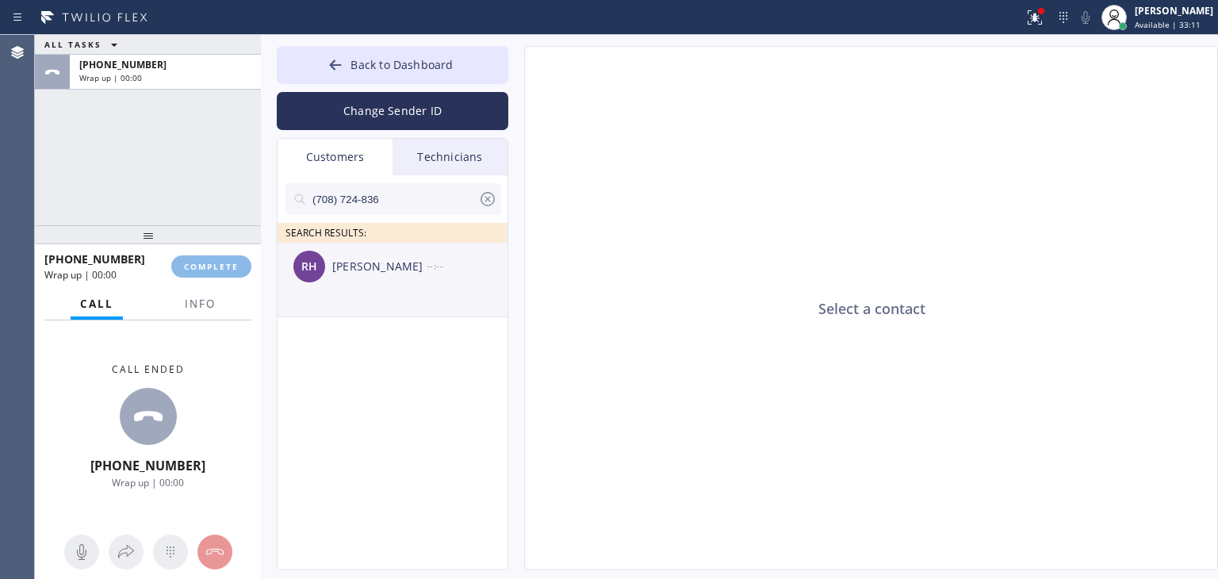
click at [363, 261] on div "[PERSON_NAME]" at bounding box center [379, 267] width 94 height 18
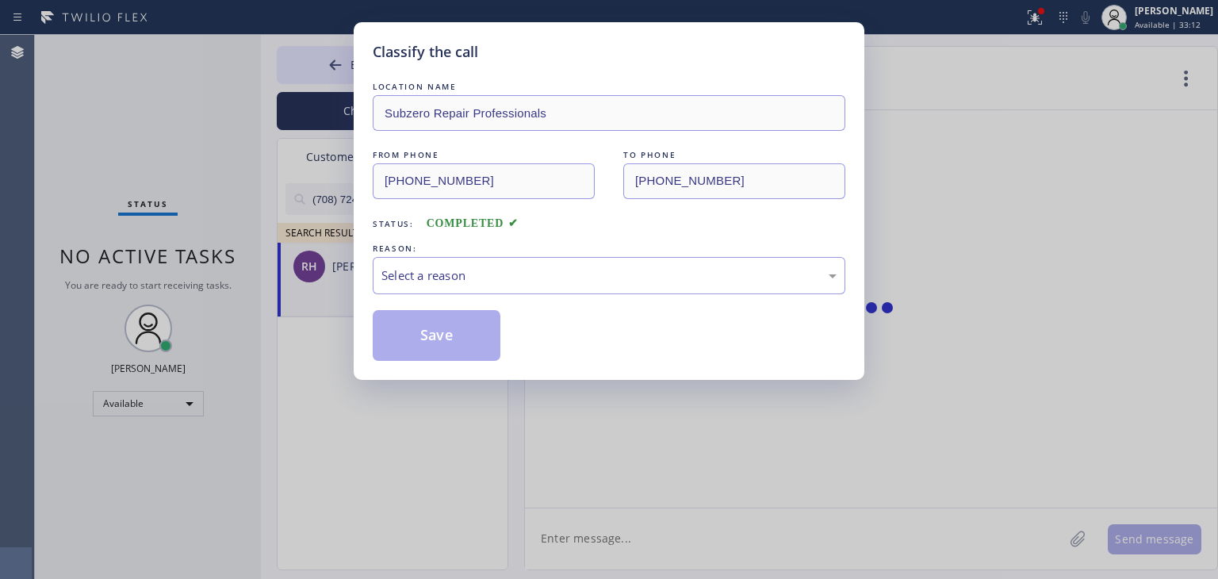
type input "[PHONE_NUMBER]"
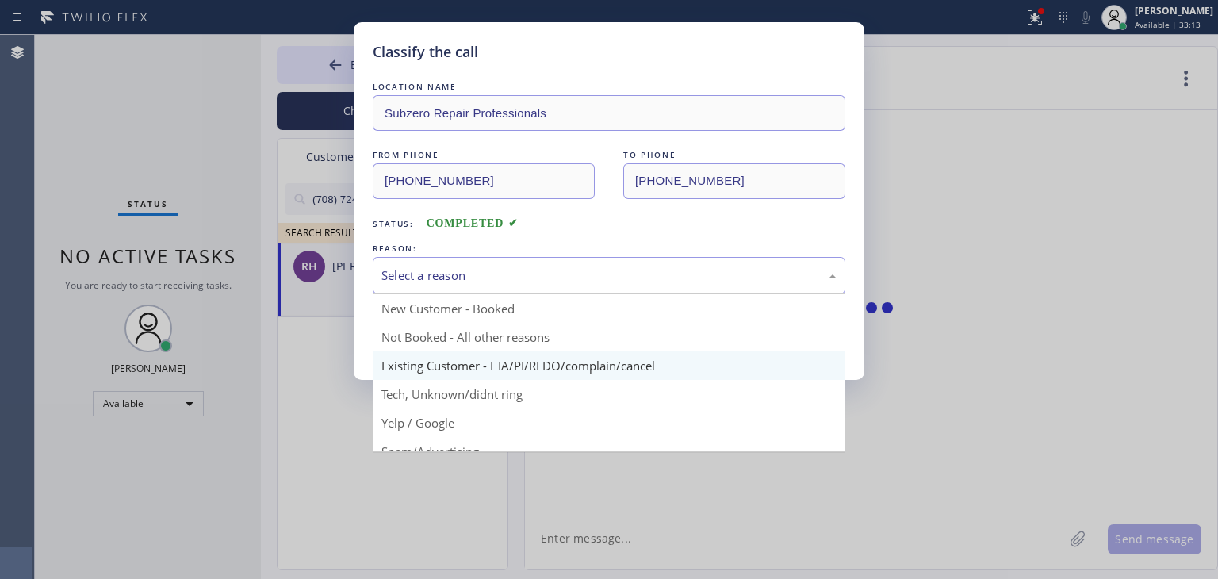
drag, startPoint x: 761, startPoint y: 260, endPoint x: 688, endPoint y: 367, distance: 129.6
click at [688, 294] on div "Select a reason New Customer - Booked Not Booked - All other reasons Existing C…" at bounding box center [609, 275] width 473 height 37
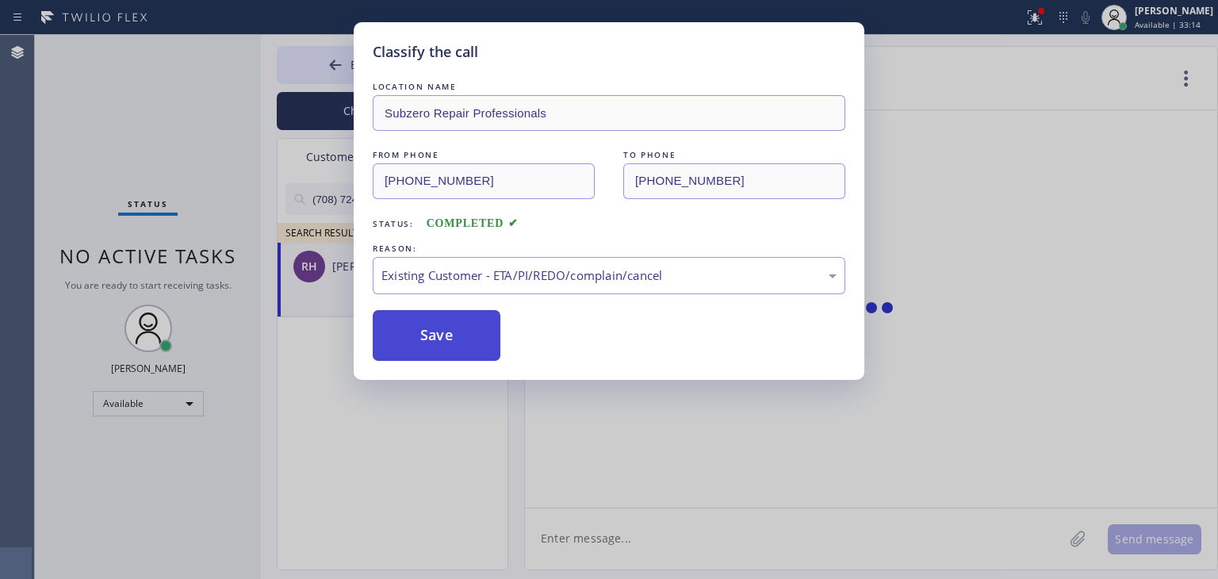
click at [447, 315] on button "Save" at bounding box center [437, 335] width 128 height 51
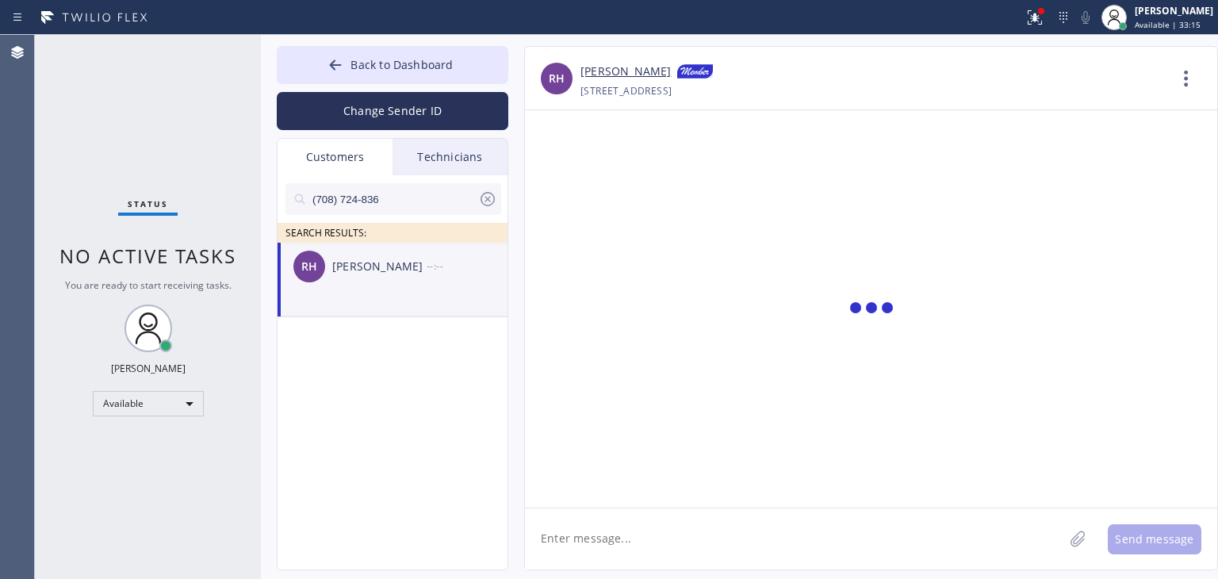
click at [675, 540] on textarea at bounding box center [794, 538] width 539 height 61
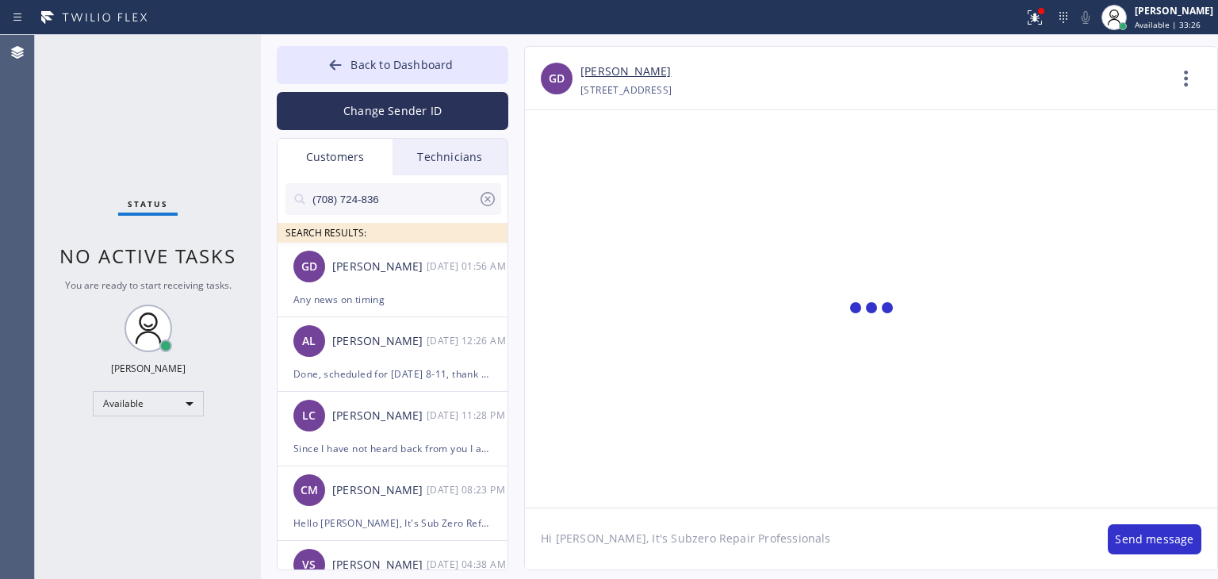
type textarea "Hi [PERSON_NAME], It's Subzero Repair Professionals"
click at [384, 190] on input "(708) 724-836" at bounding box center [394, 199] width 167 height 32
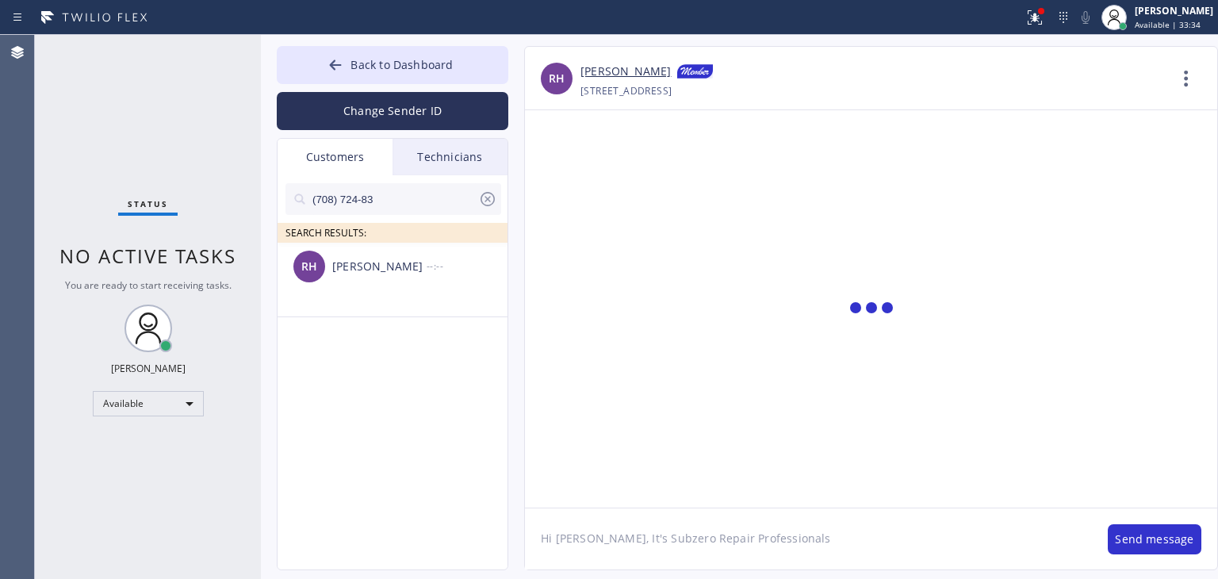
type input "(708) 724-83"
click at [412, 267] on div "[PERSON_NAME]" at bounding box center [379, 267] width 94 height 18
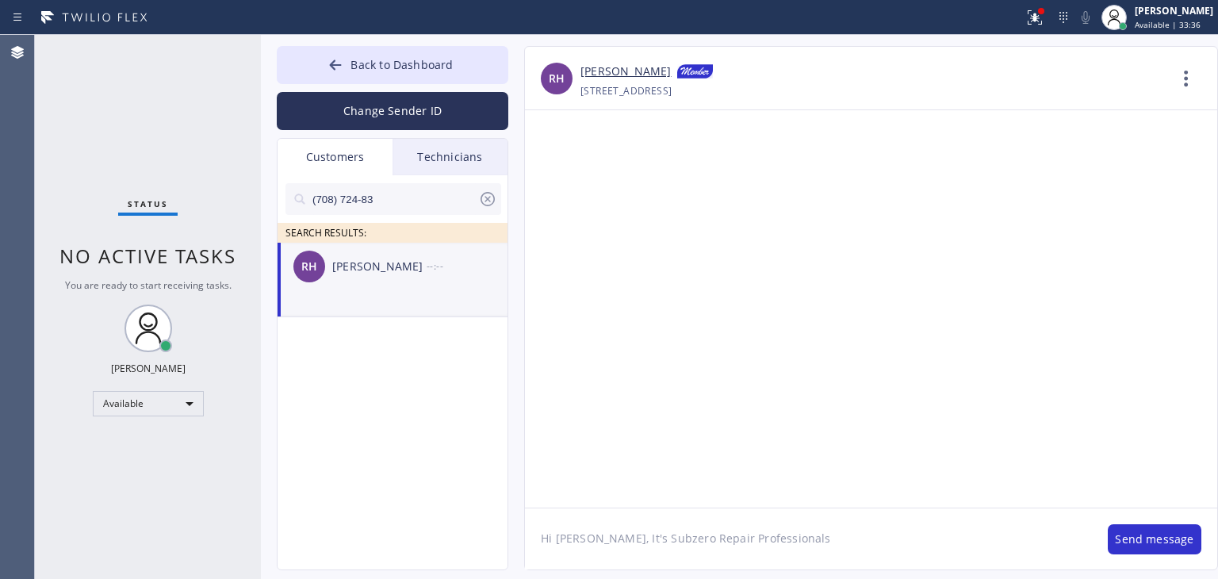
click at [803, 558] on textarea "Hi [PERSON_NAME], It's Subzero Repair Professionals" at bounding box center [808, 538] width 567 height 61
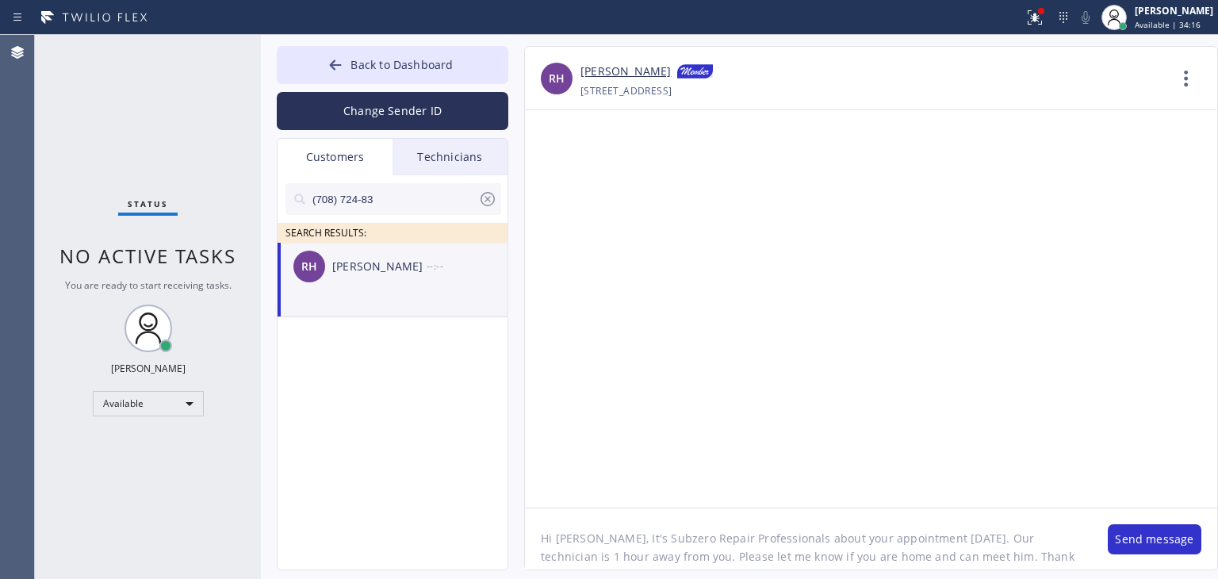
type textarea "Hi [PERSON_NAME], It's Subzero Repair Professionals about your appointment [DAT…"
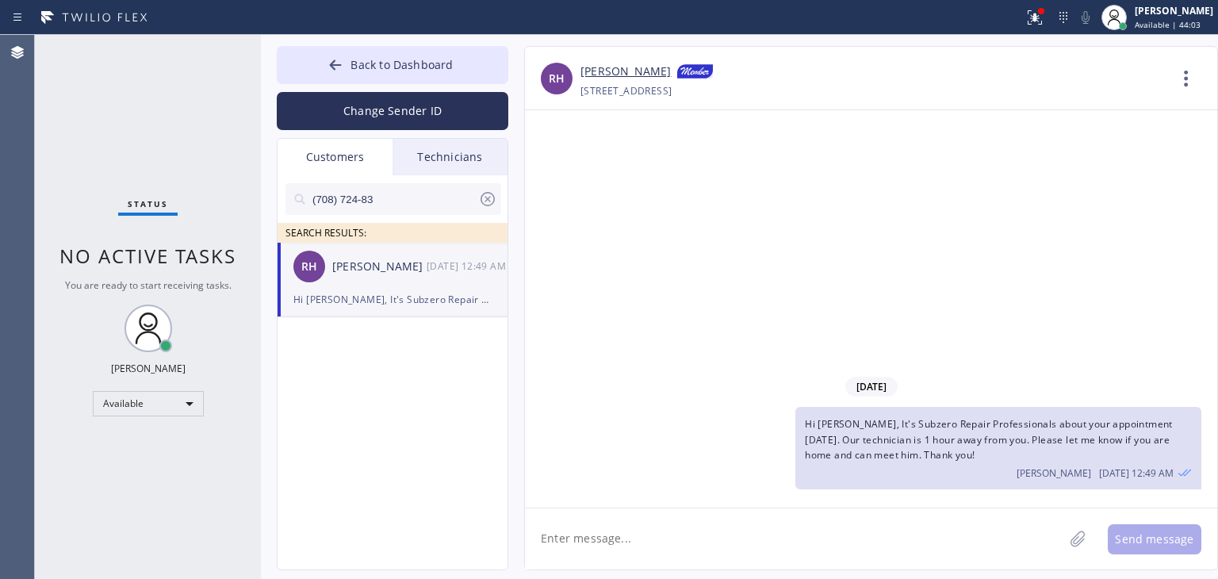
click at [327, 305] on div "Hi [PERSON_NAME], It's Subzero Repair Professionals about your appointment [DAT…" at bounding box center [393, 299] width 198 height 18
click at [466, 48] on button "Back to Dashboard" at bounding box center [393, 65] width 232 height 38
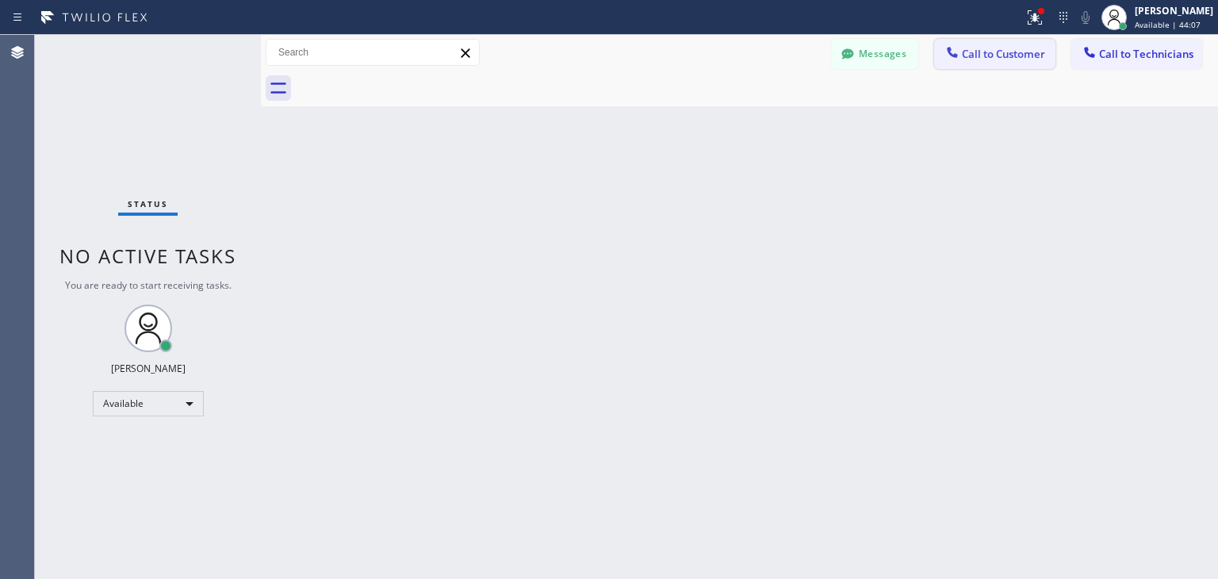
click at [1041, 66] on button "Call to Customer" at bounding box center [994, 54] width 121 height 30
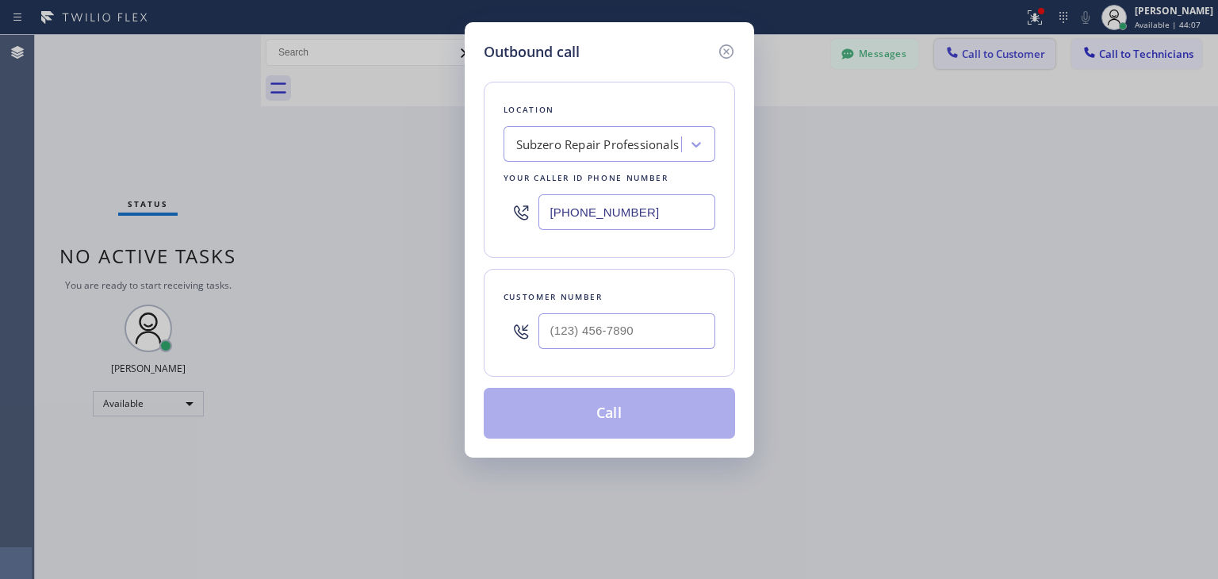
click at [1041, 66] on div "Outbound call Location Subzero Repair Professionals Your caller id phone number…" at bounding box center [609, 289] width 1218 height 579
paste input "708) 724-8362"
click at [591, 315] on input "[PHONE_NUMBER]" at bounding box center [627, 331] width 177 height 36
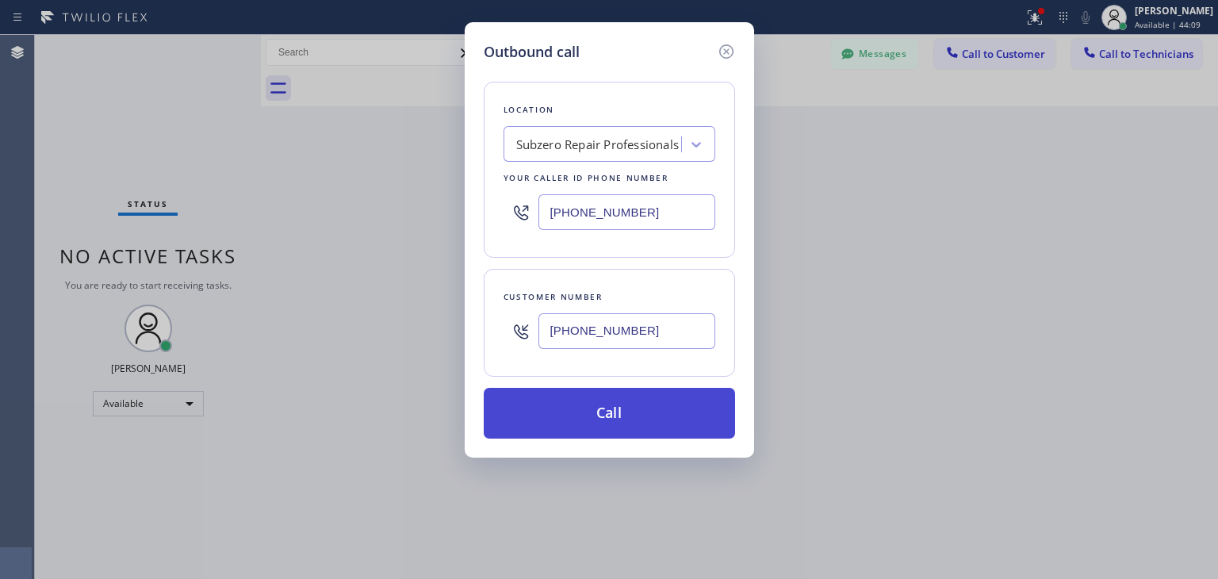
type input "[PHONE_NUMBER]"
click at [656, 402] on button "Call" at bounding box center [609, 413] width 251 height 51
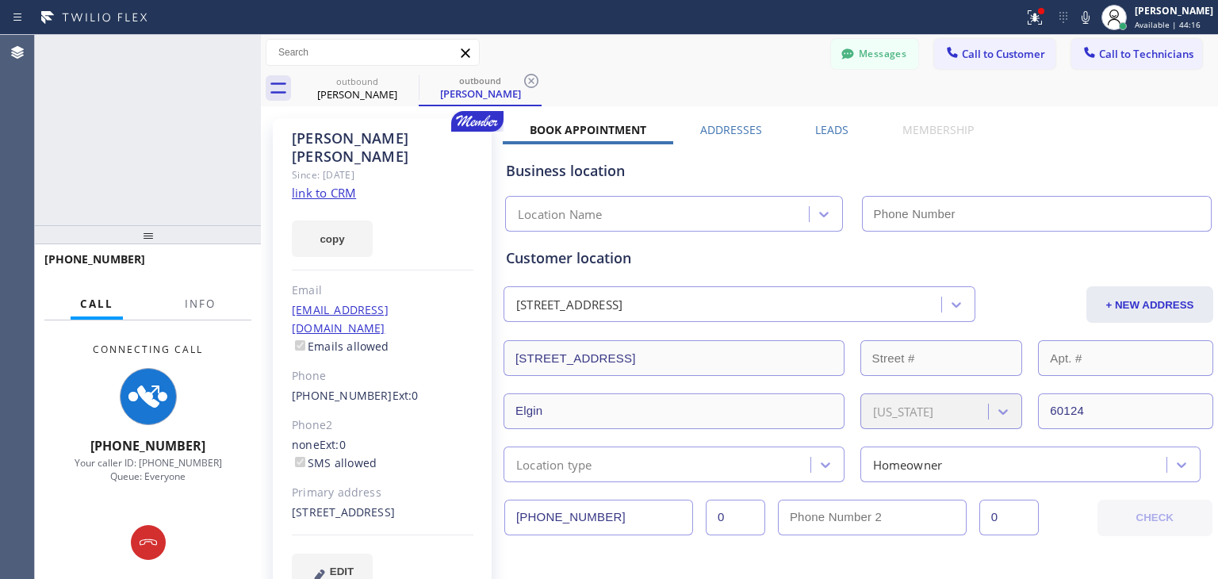
type input "[PHONE_NUMBER]"
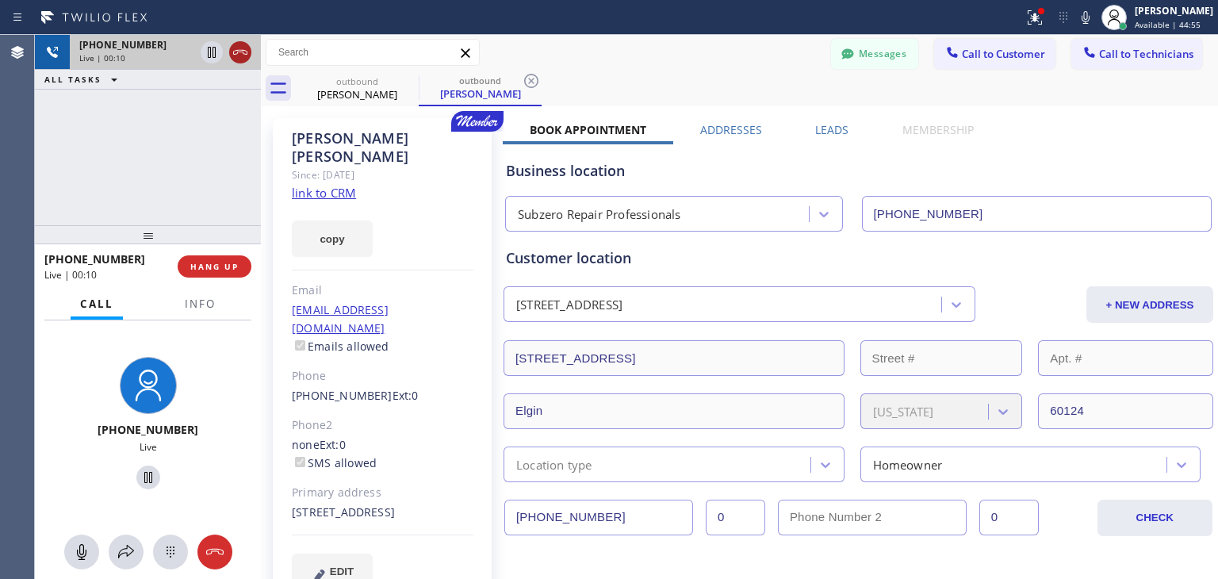
click at [241, 51] on icon at bounding box center [240, 52] width 19 height 19
click at [198, 51] on div "[PHONE_NUMBER] Live | 00:10" at bounding box center [134, 52] width 128 height 35
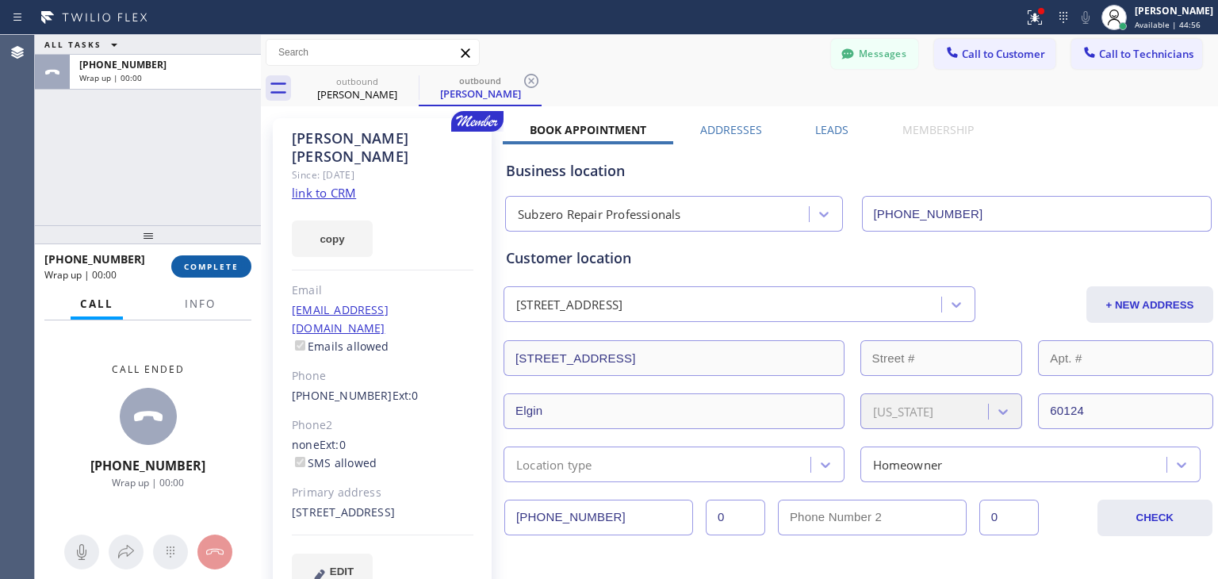
click at [223, 267] on span "COMPLETE" at bounding box center [211, 266] width 55 height 11
